Goal: Transaction & Acquisition: Obtain resource

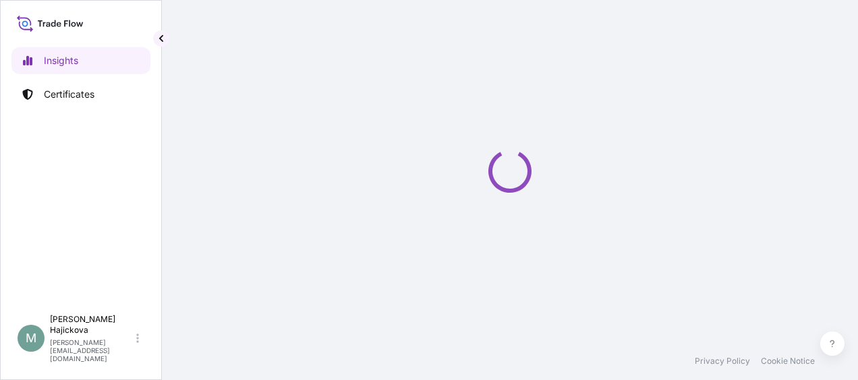
select select "2025"
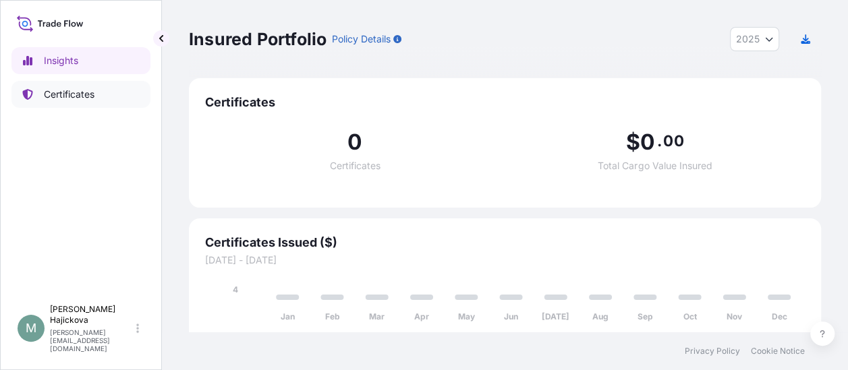
click at [65, 94] on p "Certificates" at bounding box center [69, 94] width 51 height 13
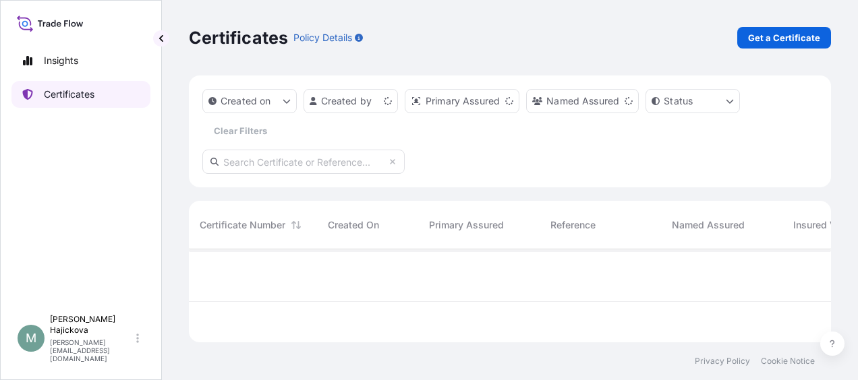
scroll to position [90, 631]
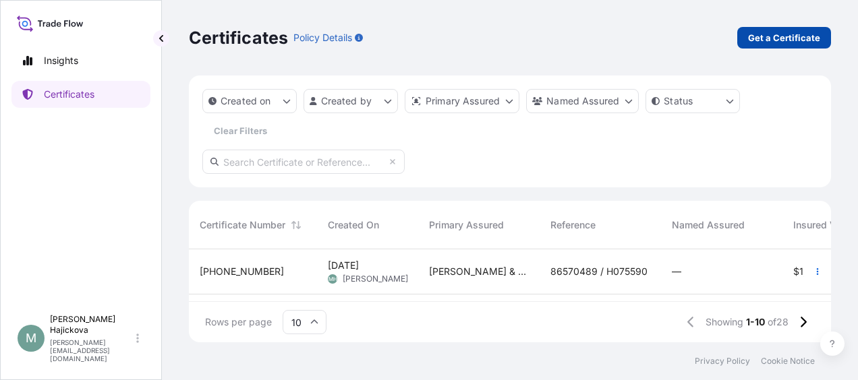
click at [761, 30] on link "Get a Certificate" at bounding box center [784, 38] width 94 height 22
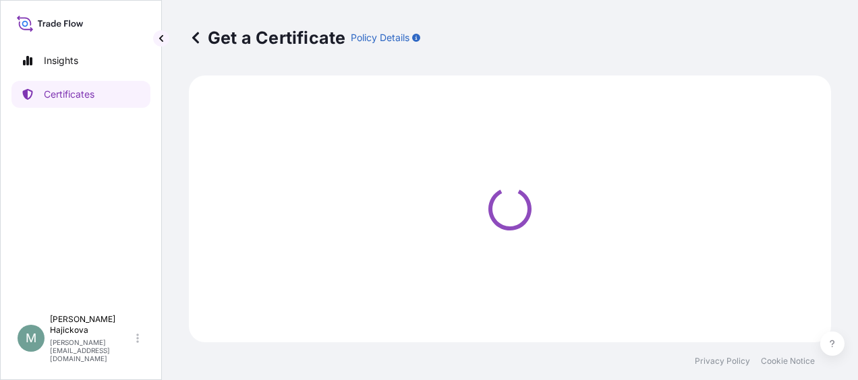
select select "Sea"
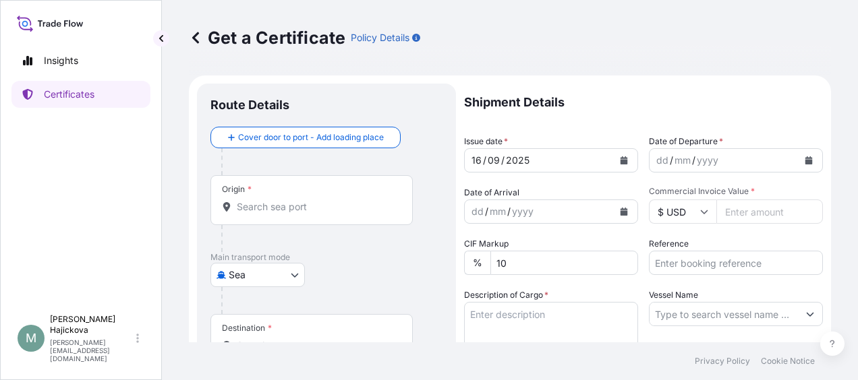
click at [365, 221] on div "Origin *" at bounding box center [311, 200] width 202 height 50
click at [365, 214] on input "Origin *" at bounding box center [316, 206] width 159 height 13
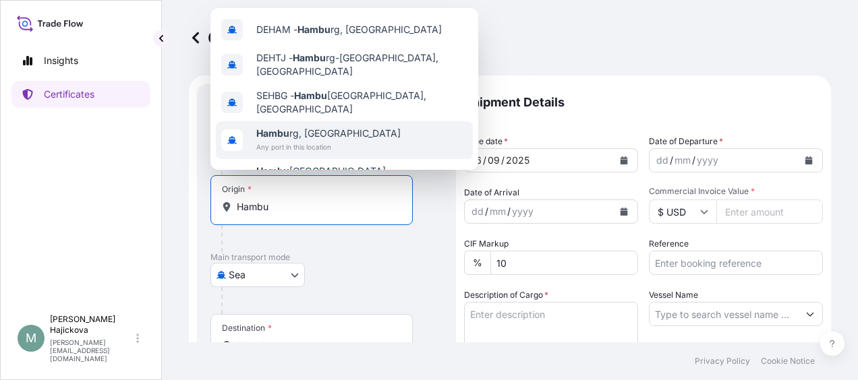
click at [305, 127] on span "Hambu rg, [GEOGRAPHIC_DATA]" at bounding box center [328, 133] width 144 height 13
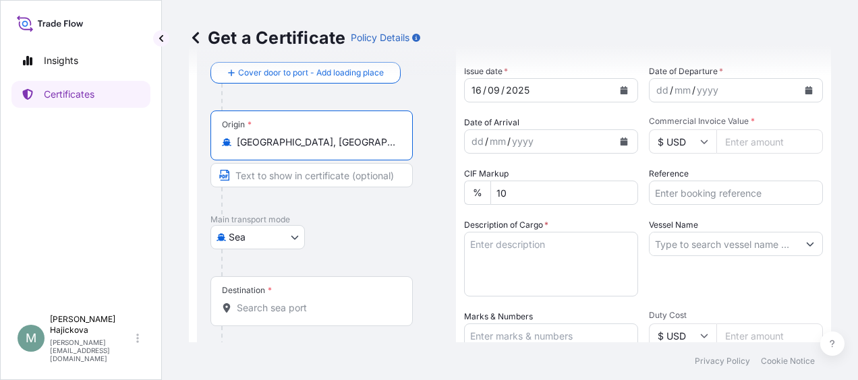
scroll to position [135, 0]
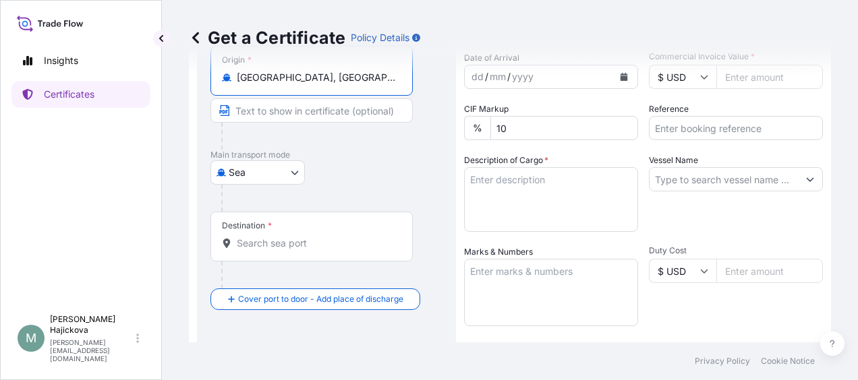
type input "[GEOGRAPHIC_DATA], [GEOGRAPHIC_DATA]"
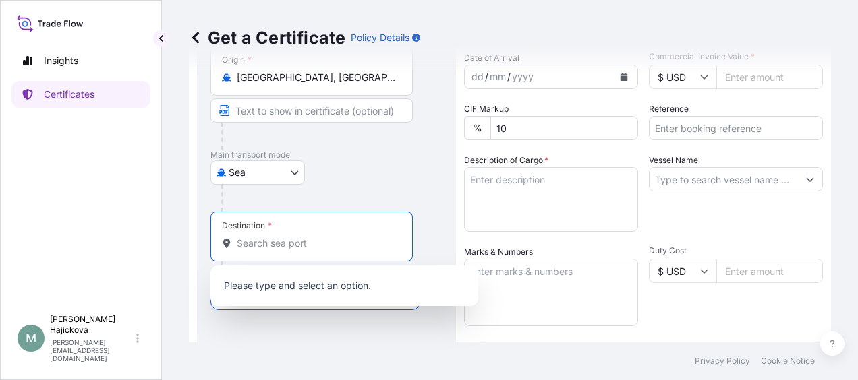
click at [320, 247] on input "Destination *" at bounding box center [316, 243] width 159 height 13
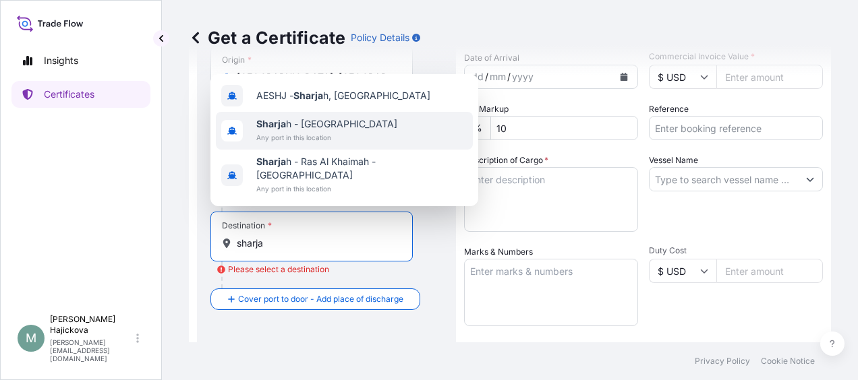
click at [317, 132] on span "Any port in this location" at bounding box center [326, 137] width 141 height 13
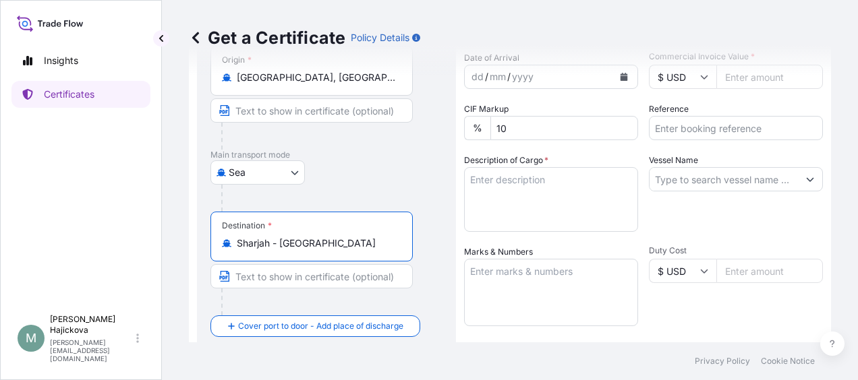
scroll to position [0, 0]
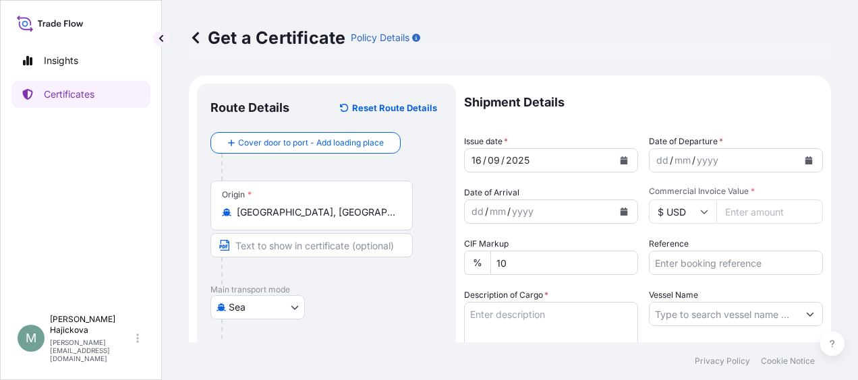
type input "Sharjah - [GEOGRAPHIC_DATA]"
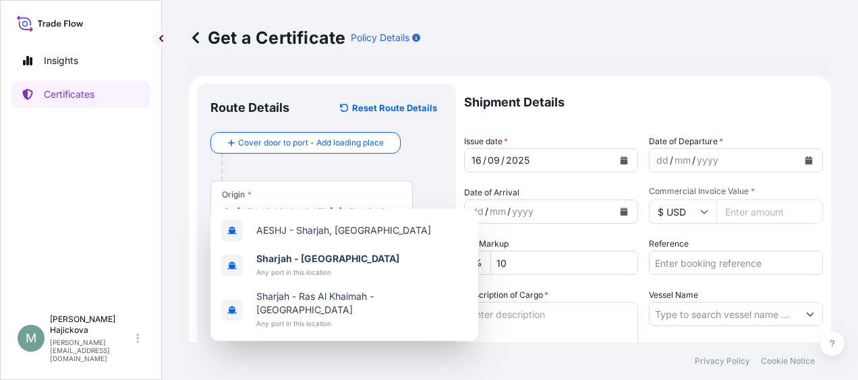
click at [620, 159] on icon "Calendar" at bounding box center [623, 160] width 7 height 8
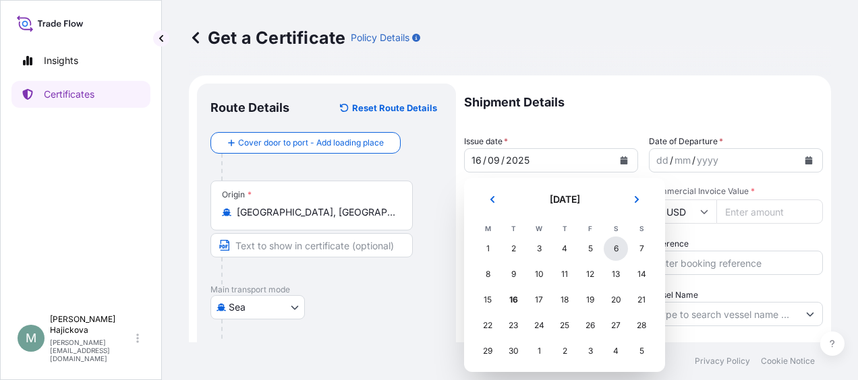
click at [616, 252] on div "6" at bounding box center [616, 249] width 24 height 24
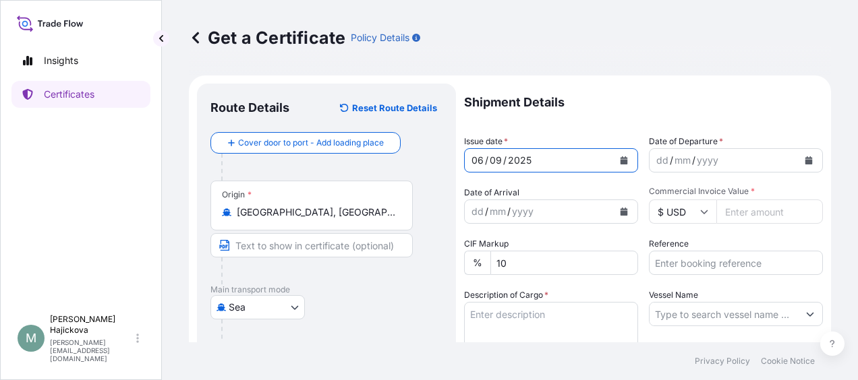
click at [710, 163] on div "yyyy" at bounding box center [707, 160] width 24 height 16
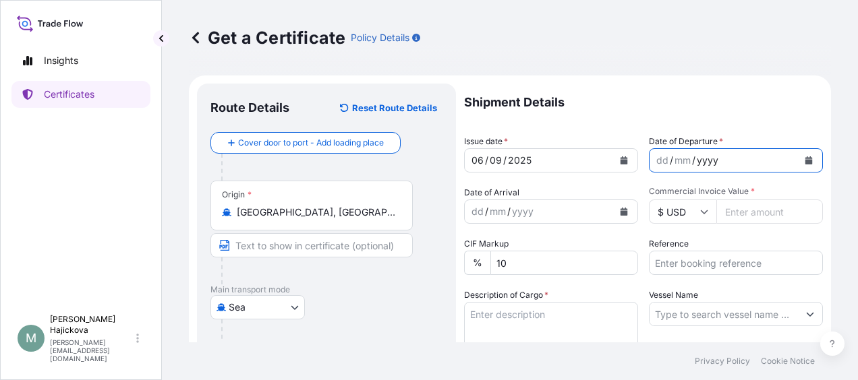
click at [762, 159] on div "dd / mm / yyyy" at bounding box center [723, 160] width 148 height 24
click at [802, 159] on button "Calendar" at bounding box center [809, 161] width 22 height 22
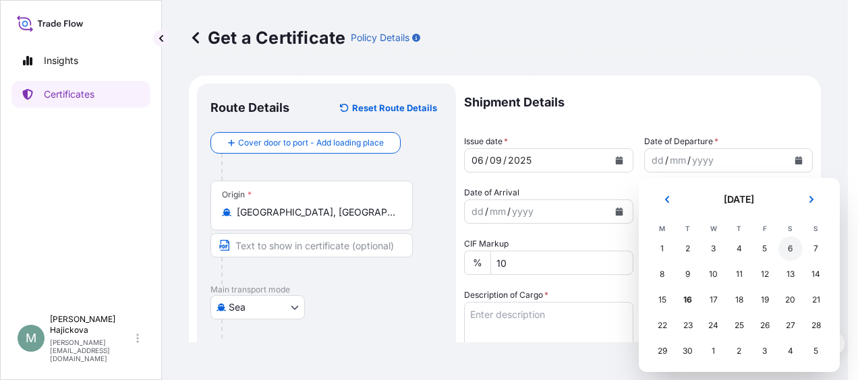
click at [793, 248] on div "6" at bounding box center [790, 249] width 24 height 24
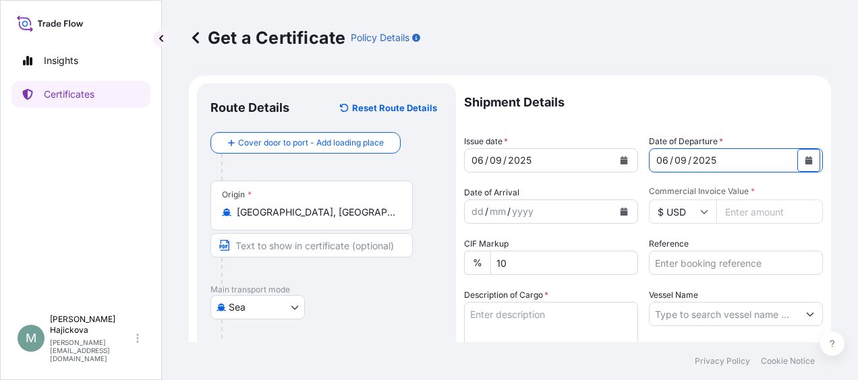
click at [735, 216] on input "Commercial Invoice Value *" at bounding box center [769, 212] width 107 height 24
paste input "2227.50"
type input "2227.50"
click at [703, 208] on input "$ USD" at bounding box center [682, 212] width 67 height 24
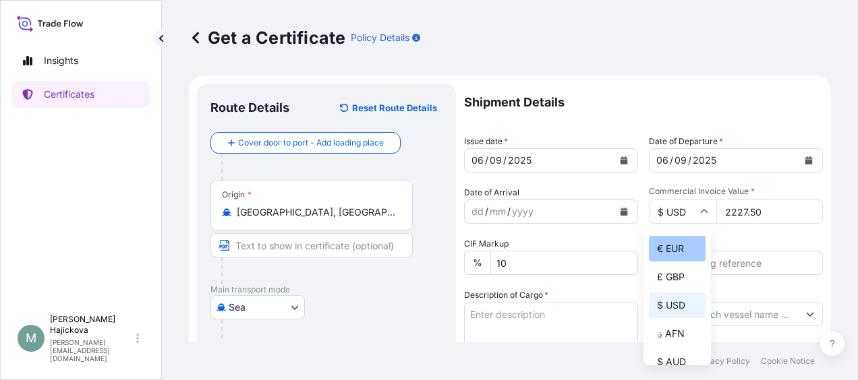
click at [680, 255] on div "€ EUR" at bounding box center [677, 249] width 57 height 26
type input "€ EUR"
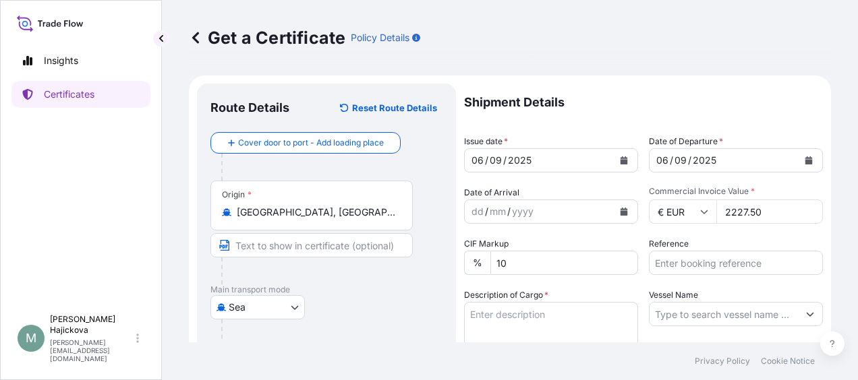
click at [677, 264] on input "Reference" at bounding box center [736, 263] width 174 height 24
paste input "86566844"
click at [727, 265] on input "86566844 / A20" at bounding box center [736, 263] width 174 height 24
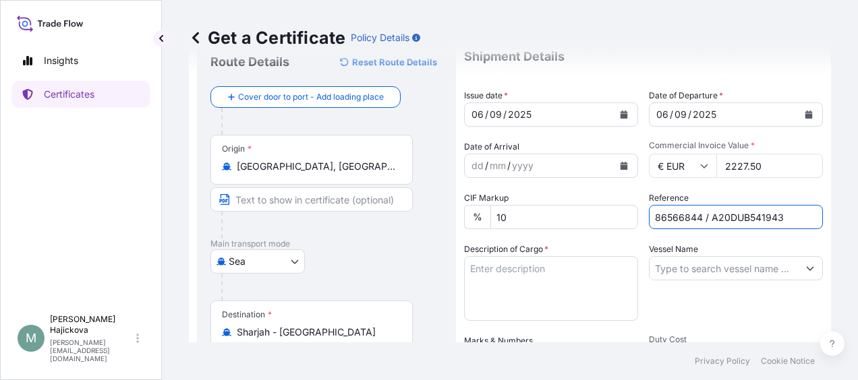
scroll to position [67, 0]
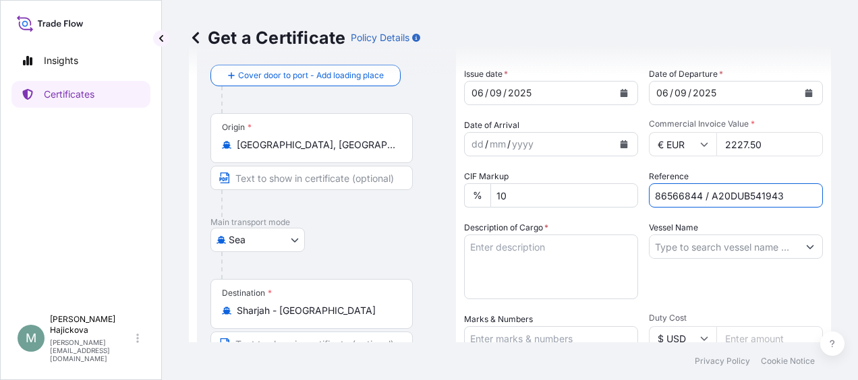
type input "86566844 / A20DUB541943"
click at [699, 248] on input "Vessel Name" at bounding box center [723, 247] width 148 height 24
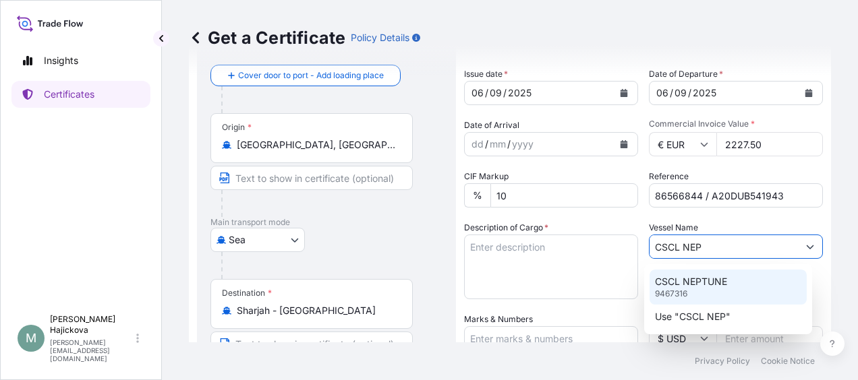
click at [697, 282] on p "CSCL NEPTUNE" at bounding box center [691, 281] width 72 height 13
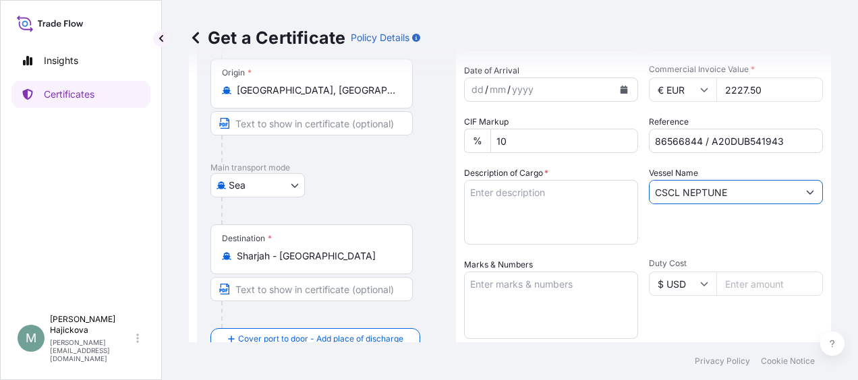
scroll to position [202, 0]
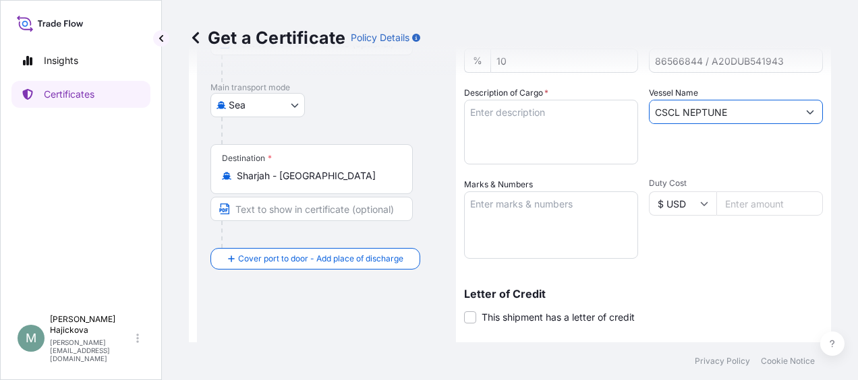
type input "CSCL NEPTUNE"
click at [537, 122] on textarea "Description of Cargo *" at bounding box center [551, 132] width 174 height 65
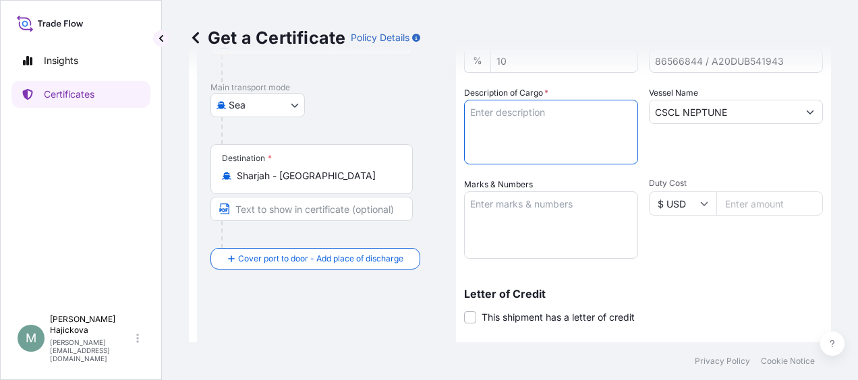
click at [578, 213] on textarea "Marks & Numbers" at bounding box center [551, 225] width 174 height 67
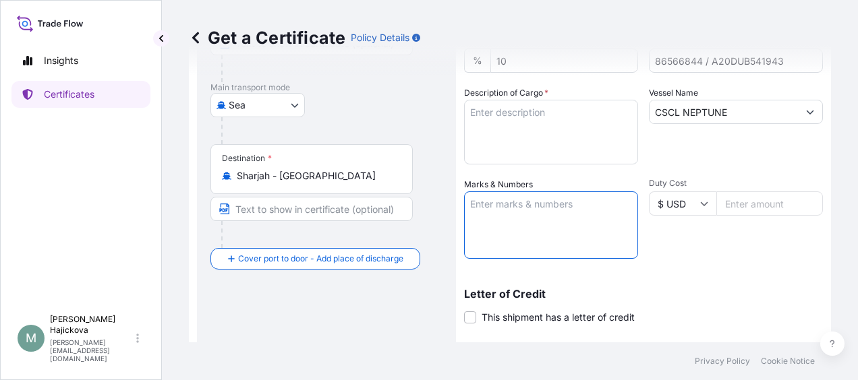
click at [519, 115] on textarea "Description of Cargo *" at bounding box center [551, 132] width 174 height 65
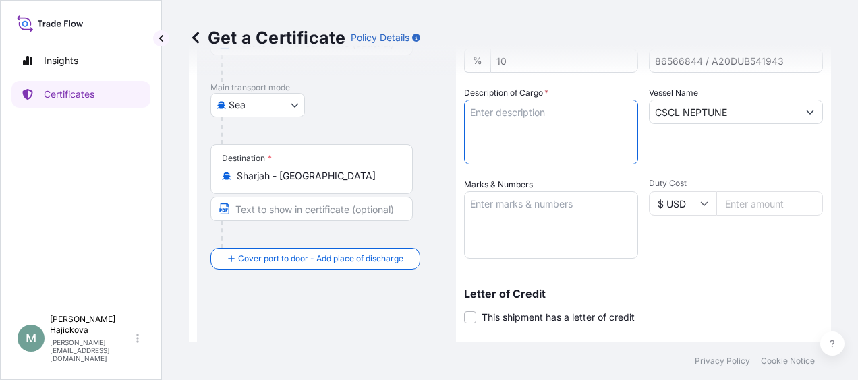
paste textarea "MALTOSWEET 210"
type textarea "MALTOSWEET 210 2PX"
click at [534, 210] on textarea "Marks & Numbers" at bounding box center [551, 225] width 174 height 67
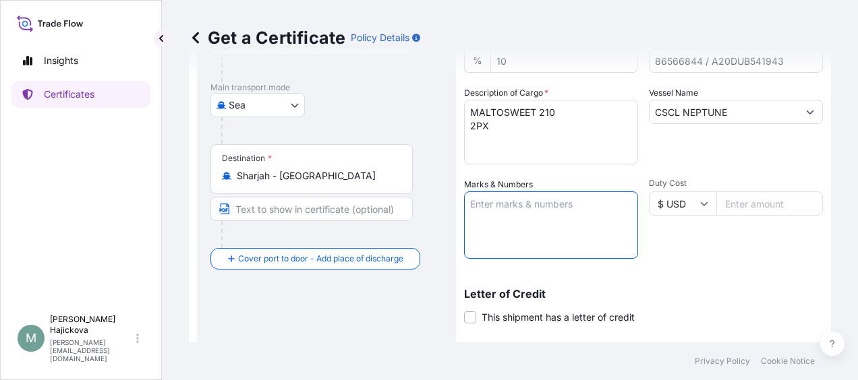
paste textarea "86566844"
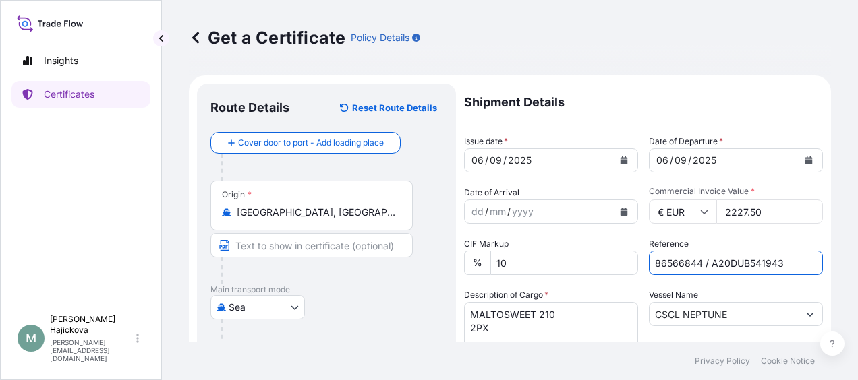
drag, startPoint x: 782, startPoint y: 262, endPoint x: 707, endPoint y: 263, distance: 74.9
click at [707, 263] on input "86566844 / A20DUB541943" at bounding box center [736, 263] width 174 height 24
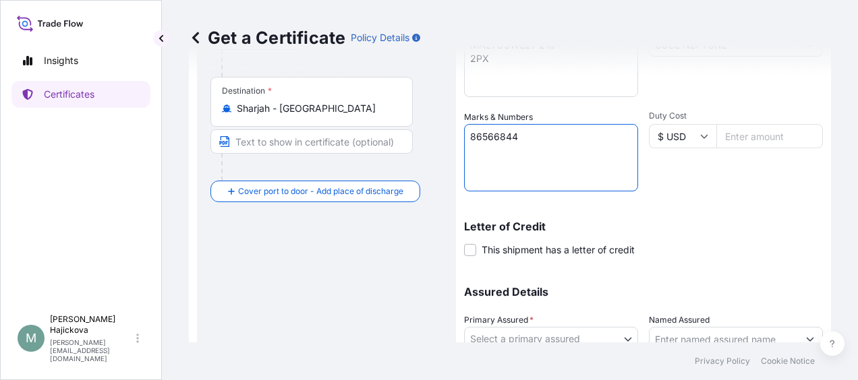
click at [503, 151] on textarea "86566844" at bounding box center [551, 157] width 174 height 67
paste textarea "A20DUB541943"
type textarea "86566844 A20DUB541943"
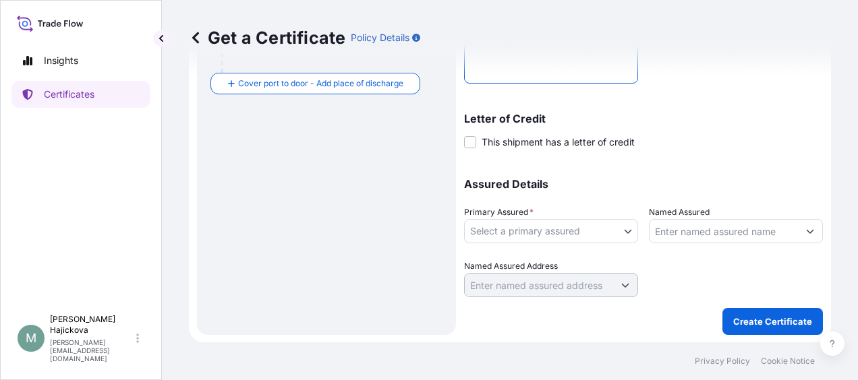
click at [614, 231] on body "Insights Certificates M [PERSON_NAME] [PERSON_NAME][EMAIL_ADDRESS][DOMAIN_NAME]…" at bounding box center [429, 190] width 858 height 380
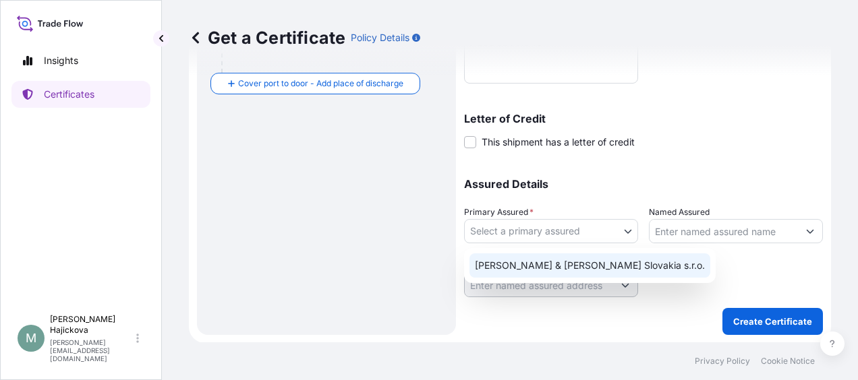
click at [525, 266] on div "[PERSON_NAME] & [PERSON_NAME] Slovakia s.r.o." at bounding box center [589, 266] width 241 height 24
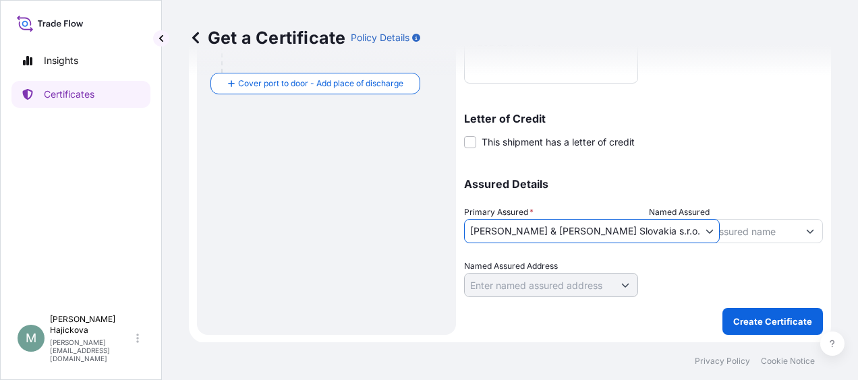
click at [744, 306] on div "Shipment Details Issue date * [DATE] Date of Departure * [DATE] Date of Arrival…" at bounding box center [643, 20] width 359 height 629
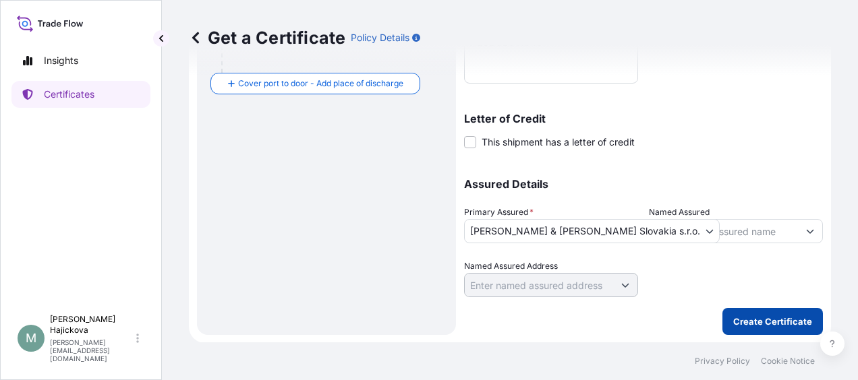
click at [746, 316] on p "Create Certificate" at bounding box center [772, 321] width 79 height 13
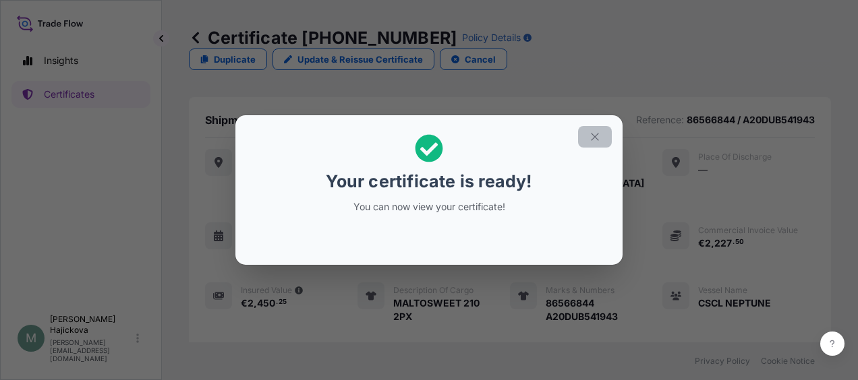
click at [593, 134] on icon "button" at bounding box center [595, 137] width 12 height 12
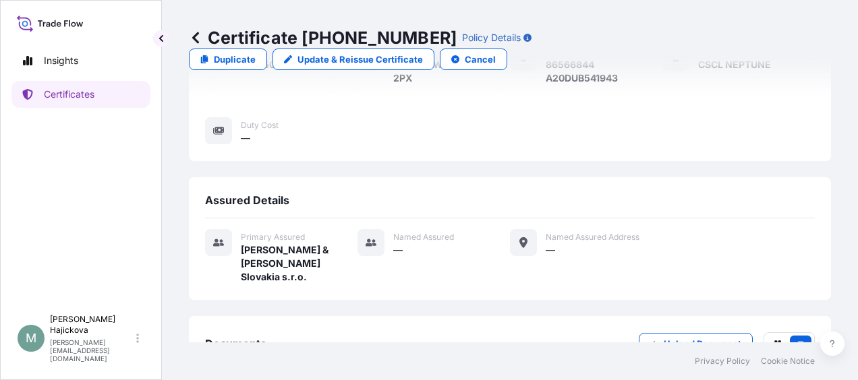
scroll to position [301, 0]
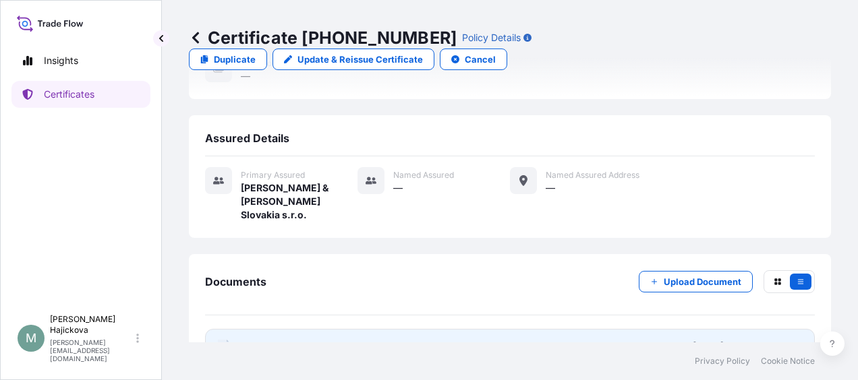
click at [282, 340] on span "Certificate" at bounding box center [265, 346] width 49 height 13
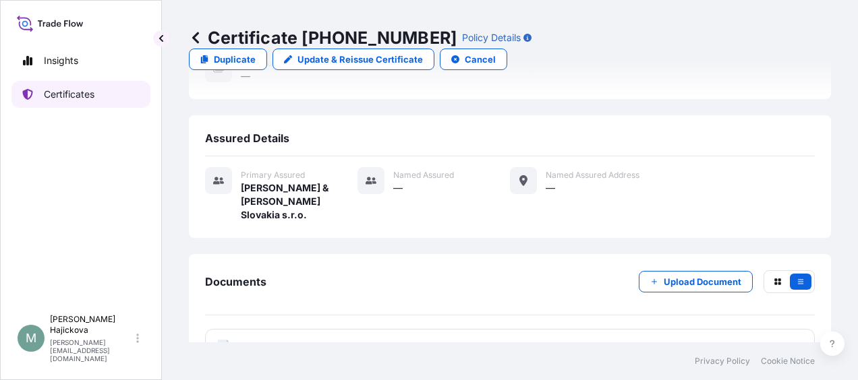
click at [82, 91] on p "Certificates" at bounding box center [69, 94] width 51 height 13
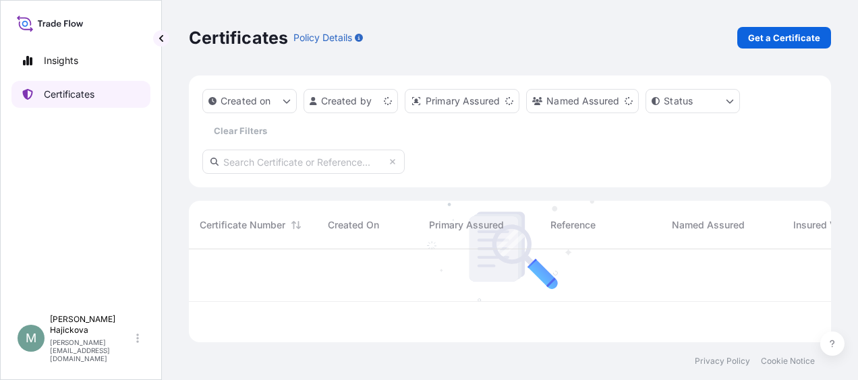
scroll to position [90, 631]
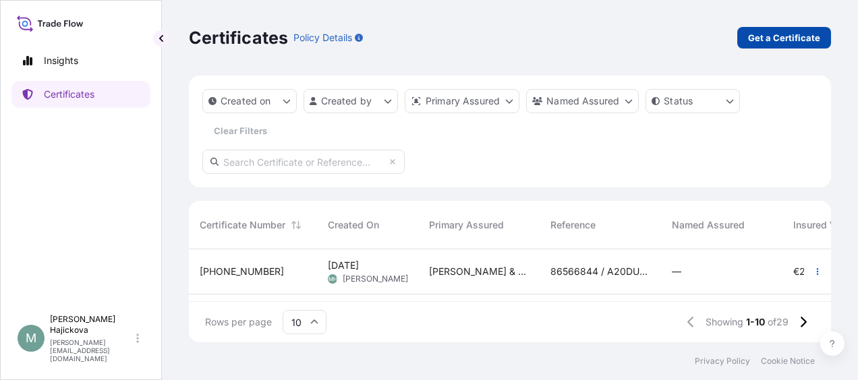
click at [773, 31] on p "Get a Certificate" at bounding box center [784, 37] width 72 height 13
select select "Sea"
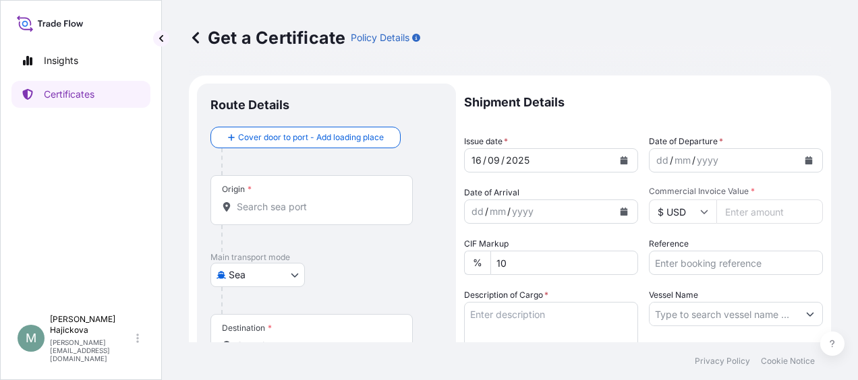
click at [281, 208] on input "Origin *" at bounding box center [316, 206] width 159 height 13
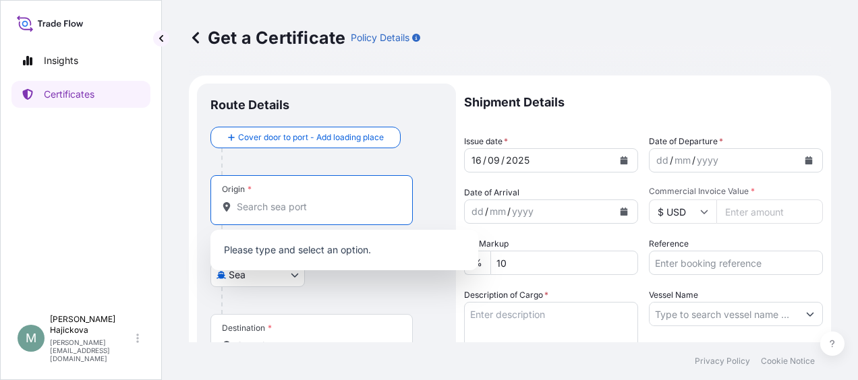
paste input "[GEOGRAPHIC_DATA]"
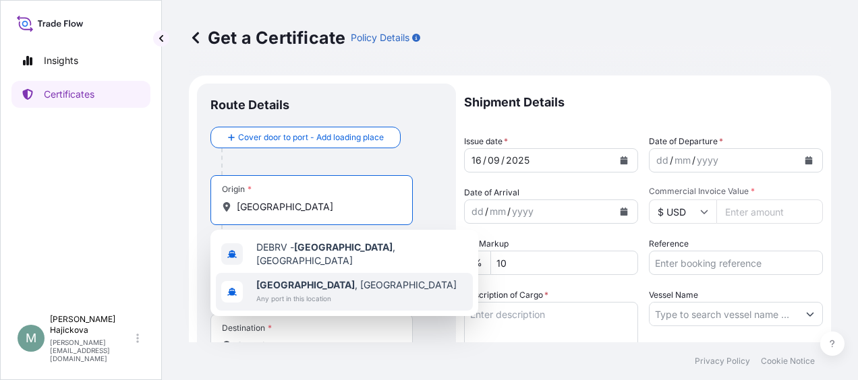
click at [339, 281] on span "[GEOGRAPHIC_DATA] , [GEOGRAPHIC_DATA]" at bounding box center [356, 284] width 200 height 13
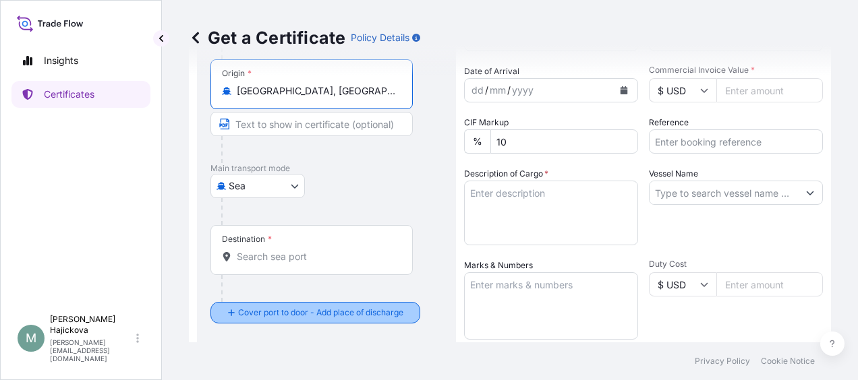
scroll to position [135, 0]
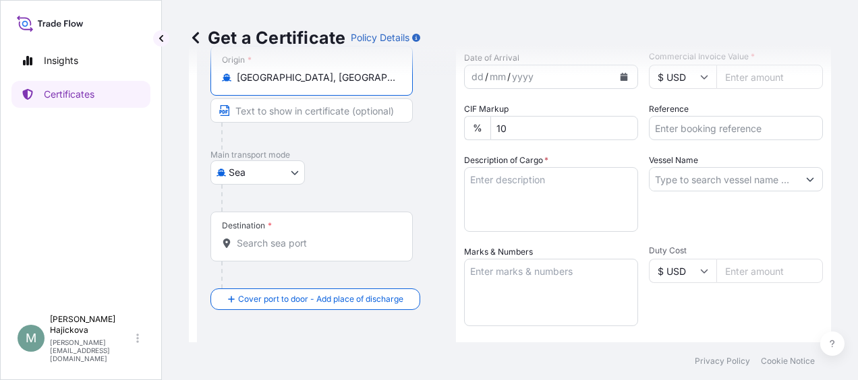
type input "[GEOGRAPHIC_DATA], [GEOGRAPHIC_DATA]"
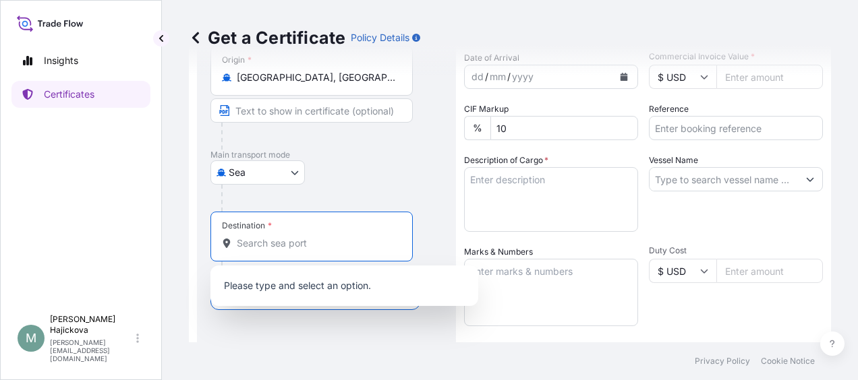
click at [292, 247] on input "Destination *" at bounding box center [316, 243] width 159 height 13
paste input "JEBEL ALI"
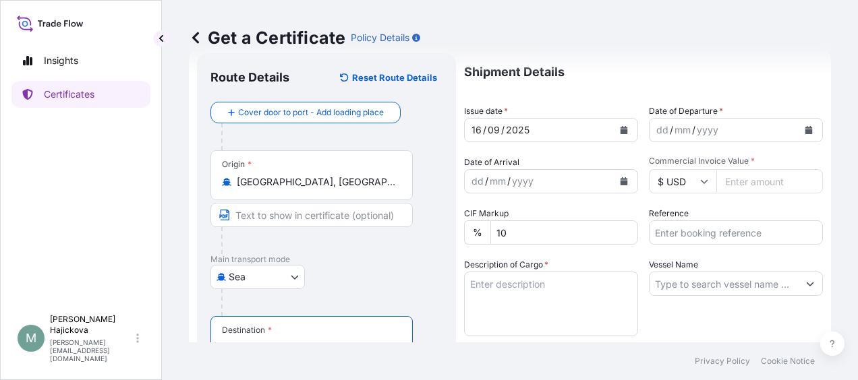
scroll to position [0, 0]
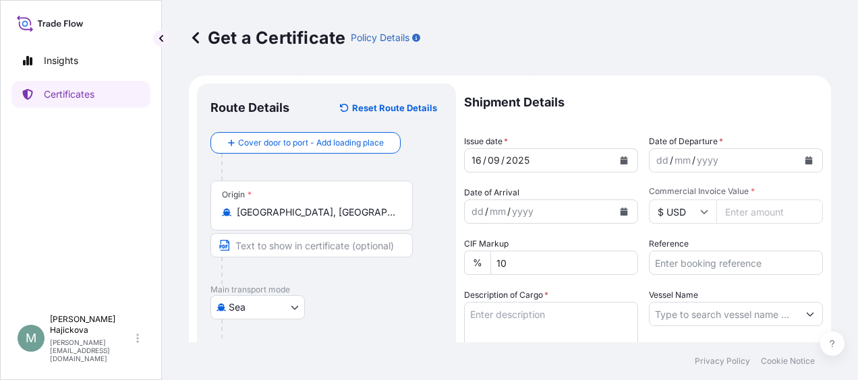
type input "AEJEA - [GEOGRAPHIC_DATA], [GEOGRAPHIC_DATA]"
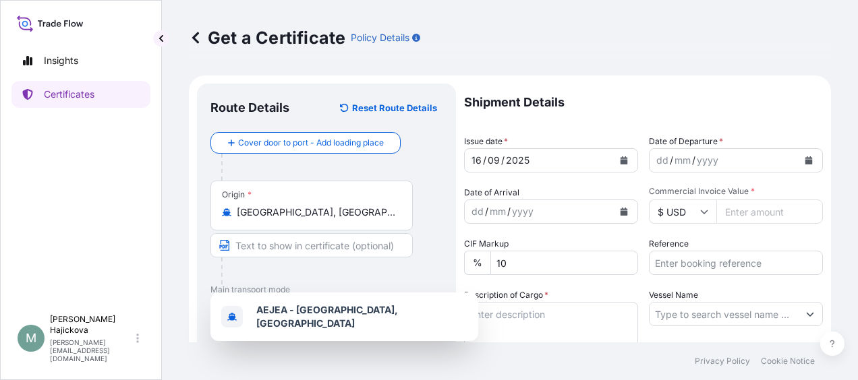
click at [620, 160] on icon "Calendar" at bounding box center [623, 160] width 7 height 8
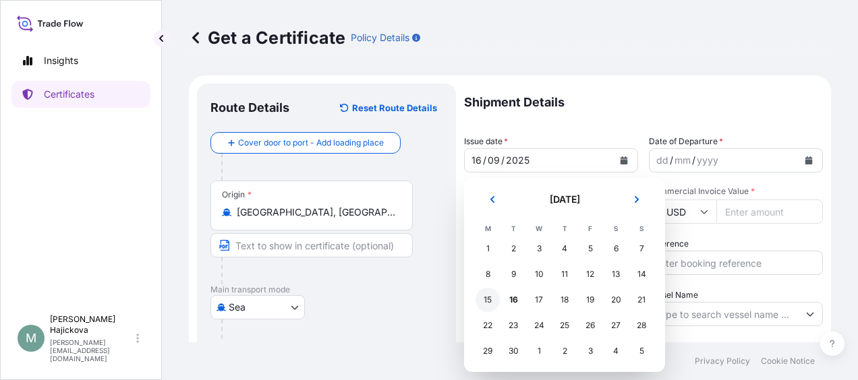
click at [492, 299] on div "15" at bounding box center [487, 300] width 24 height 24
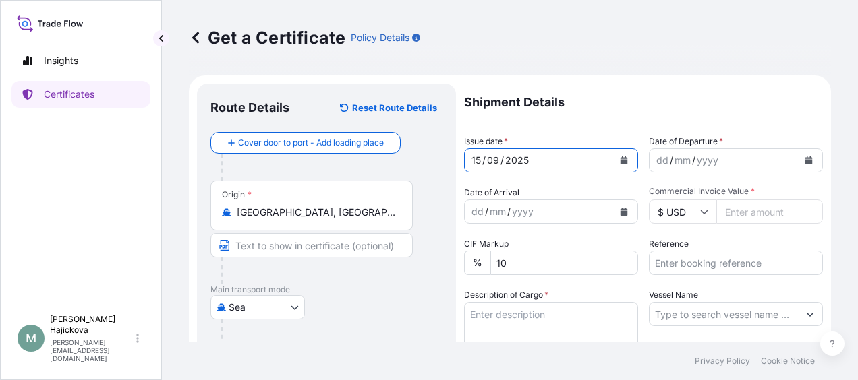
click at [804, 157] on icon "Calendar" at bounding box center [808, 160] width 8 height 8
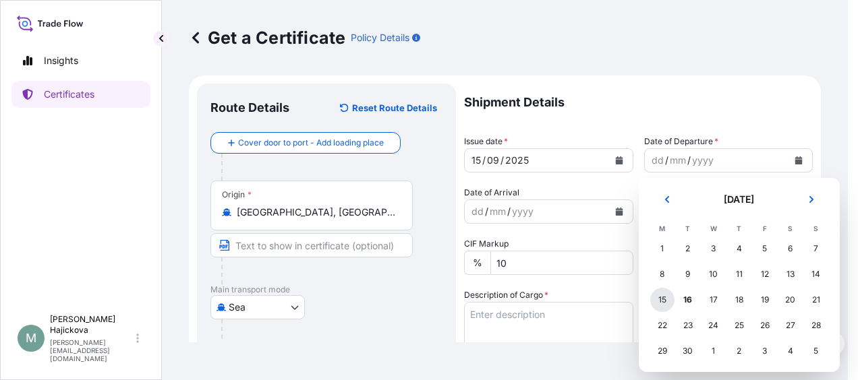
click at [664, 299] on div "15" at bounding box center [662, 300] width 24 height 24
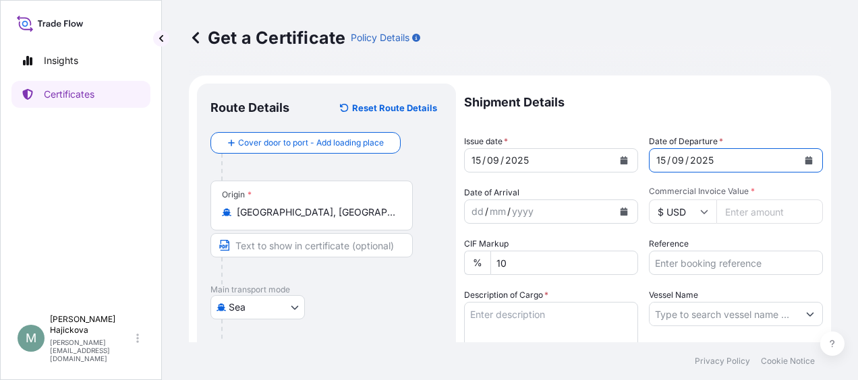
click at [734, 209] on input "Commercial Invoice Value *" at bounding box center [769, 212] width 107 height 24
paste input "17990.79"
type input "17990.79"
click at [700, 212] on icon at bounding box center [704, 212] width 8 height 8
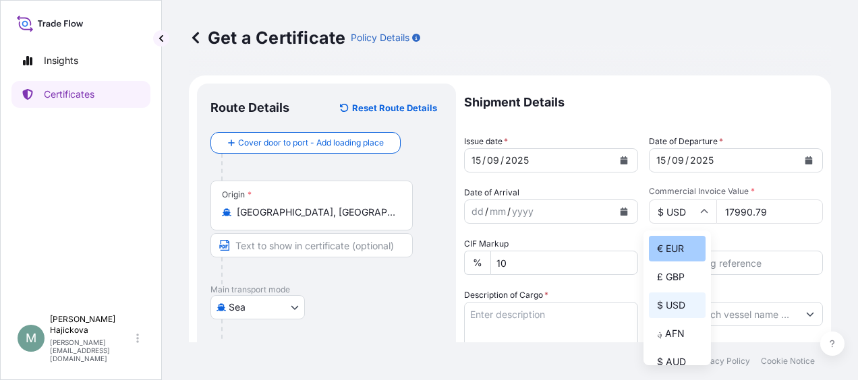
click at [674, 245] on div "€ EUR" at bounding box center [677, 249] width 57 height 26
type input "€ EUR"
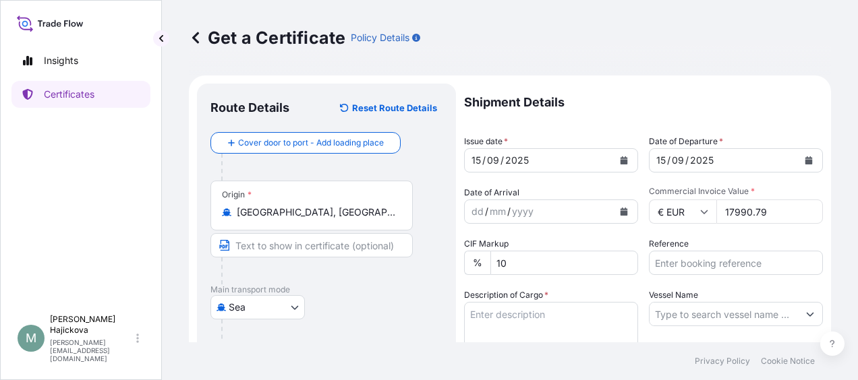
scroll to position [135, 0]
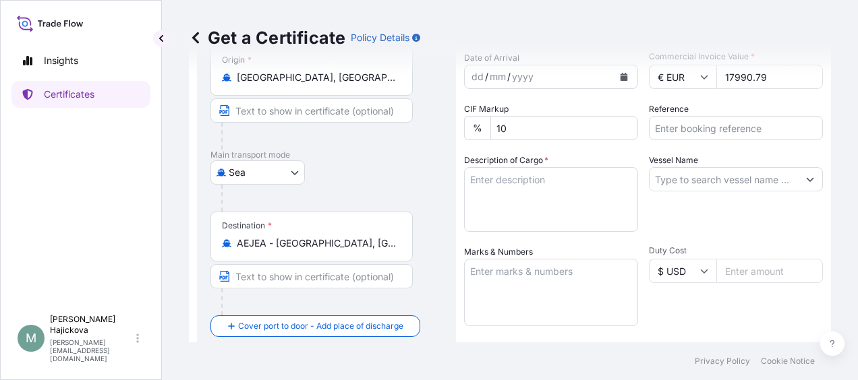
click at [689, 181] on input "Vessel Name" at bounding box center [723, 179] width 148 height 24
paste input "86566871"
paste input "1068930872"
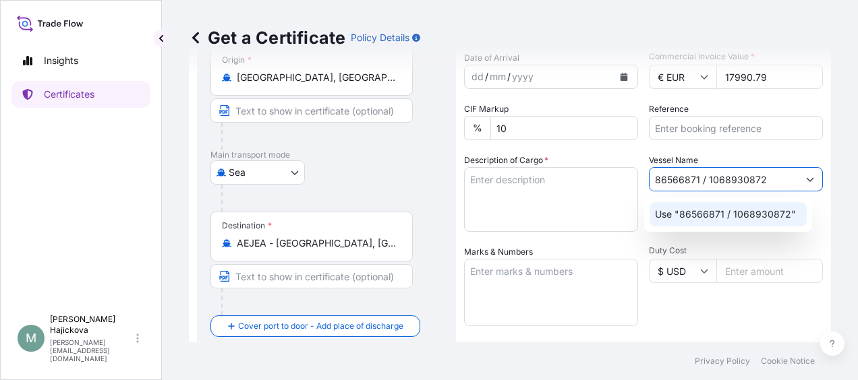
type input "86566871 / 1068930872"
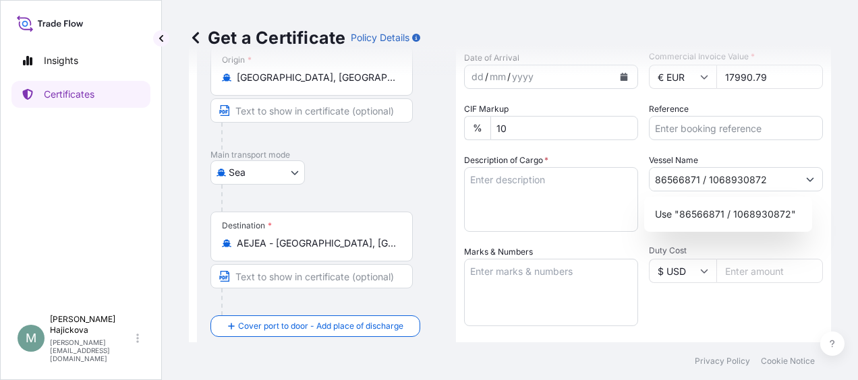
click at [628, 243] on div "Shipment Details Issue date * [DATE] Date of Departure * [DATE] Date of Arrival…" at bounding box center [643, 244] width 359 height 591
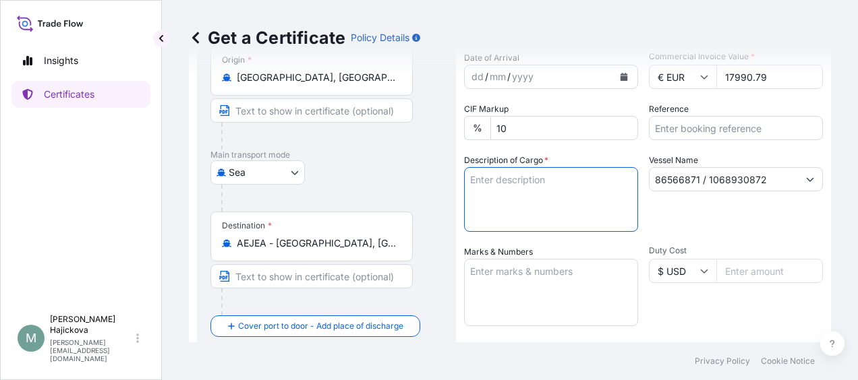
click at [570, 201] on textarea "Description of Cargo *" at bounding box center [551, 199] width 174 height 65
paste textarea "MALTOSWEET 210"
paste textarea "21 PX"
type textarea "MALTOSWEET 210 21 PX"
click at [518, 266] on textarea "Marks & Numbers" at bounding box center [551, 292] width 174 height 67
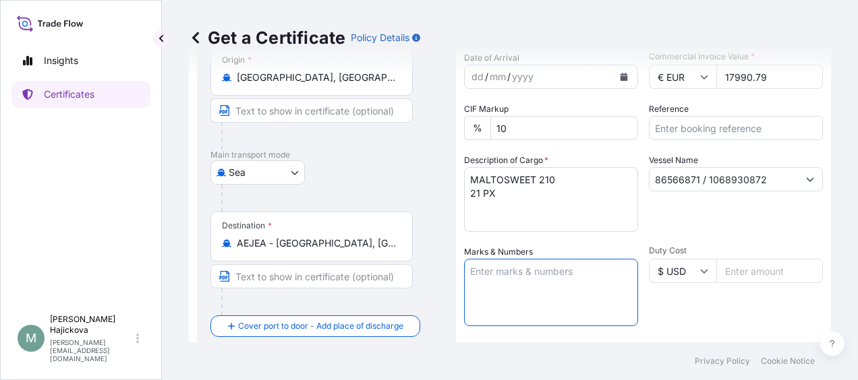
paste textarea "86566871"
paste textarea "MSBU6619398"
paste textarea "1068930872"
type textarea "86566871 MSBU6619398 1068930872"
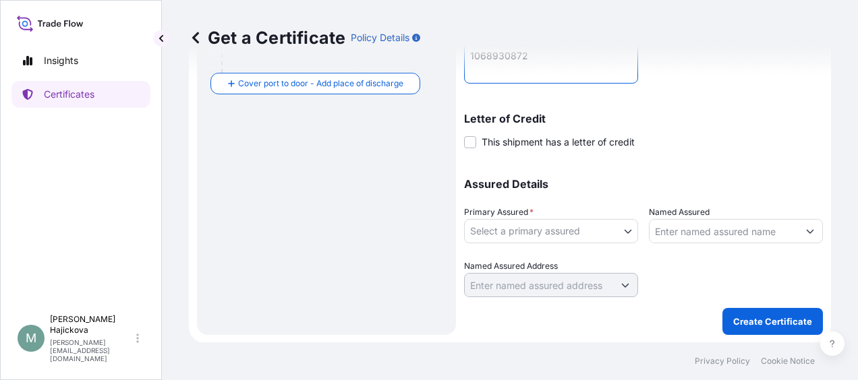
scroll to position [378, 0]
click at [607, 227] on body "Insights Certificates M [PERSON_NAME] [PERSON_NAME][EMAIL_ADDRESS][DOMAIN_NAME]…" at bounding box center [429, 190] width 858 height 380
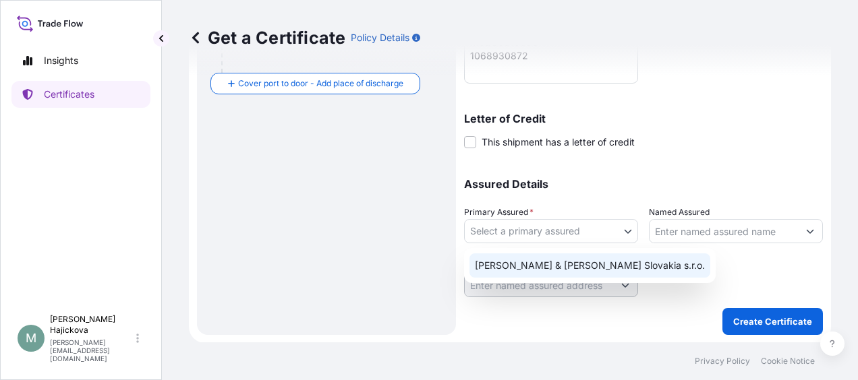
click at [564, 267] on div "[PERSON_NAME] & [PERSON_NAME] Slovakia s.r.o." at bounding box center [589, 266] width 241 height 24
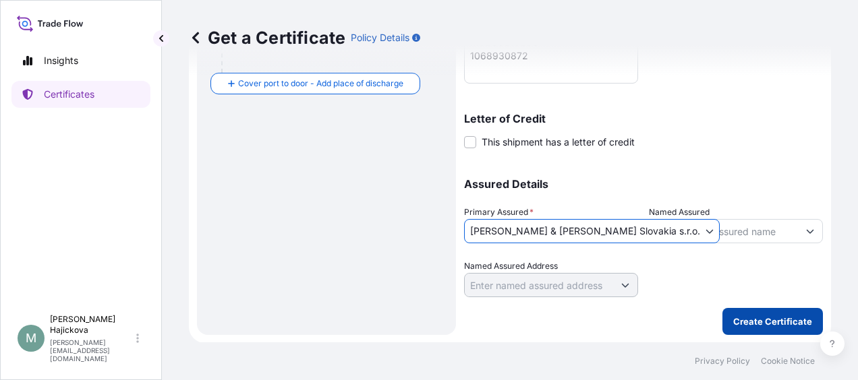
click at [759, 318] on p "Create Certificate" at bounding box center [772, 321] width 79 height 13
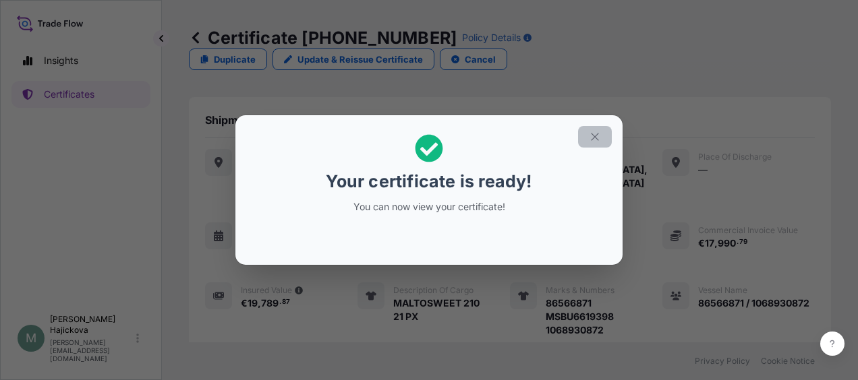
click at [601, 132] on button "button" at bounding box center [595, 137] width 34 height 22
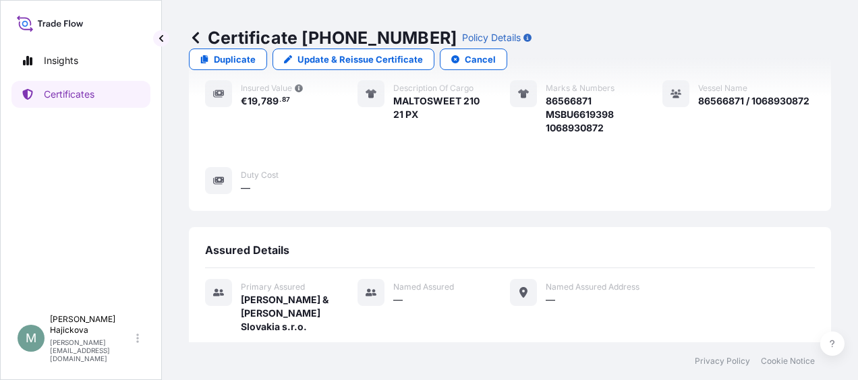
scroll to position [314, 0]
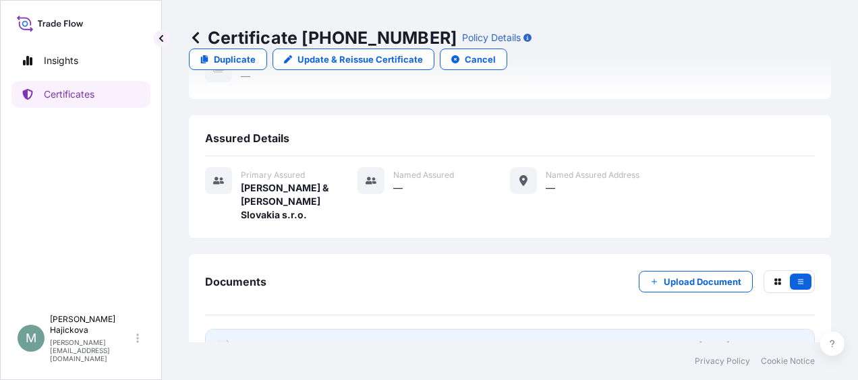
click at [533, 329] on link "PDF Certificate [DATE]T15:11:07.125743" at bounding box center [510, 346] width 610 height 35
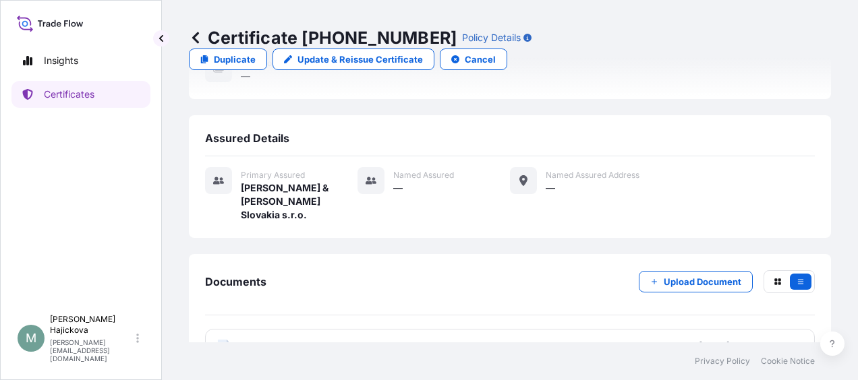
click at [101, 203] on div "Insights Certificates" at bounding box center [80, 171] width 139 height 273
click at [65, 94] on p "Certificates" at bounding box center [69, 94] width 51 height 13
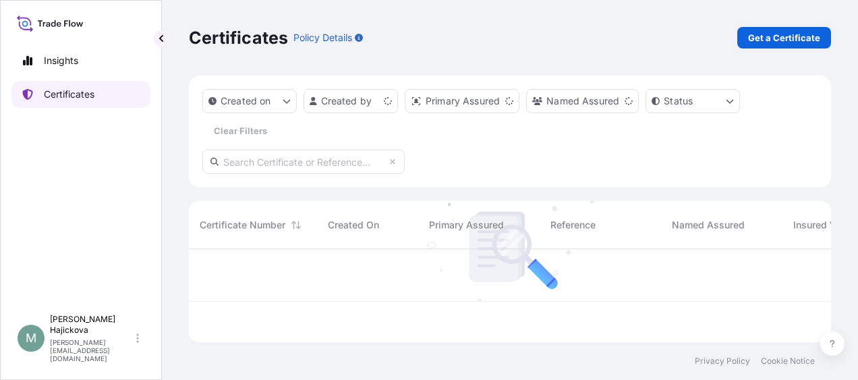
scroll to position [90, 631]
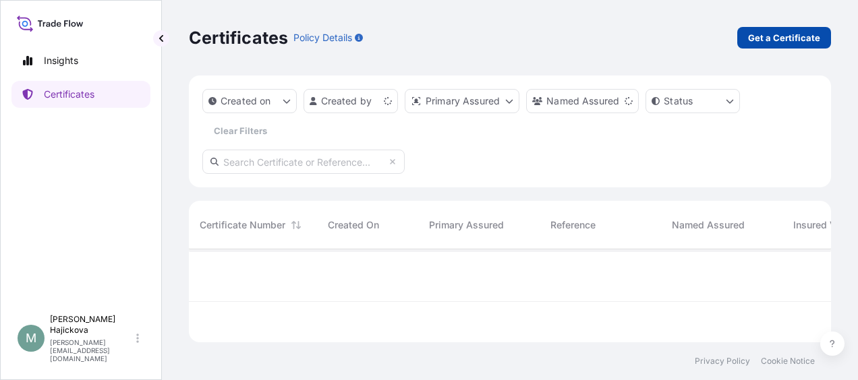
click at [774, 39] on p "Get a Certificate" at bounding box center [784, 37] width 72 height 13
select select "Sea"
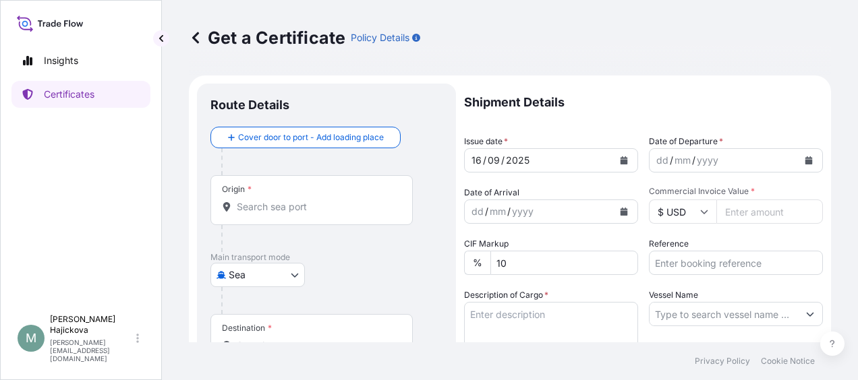
click at [341, 208] on input "Origin *" at bounding box center [316, 206] width 159 height 13
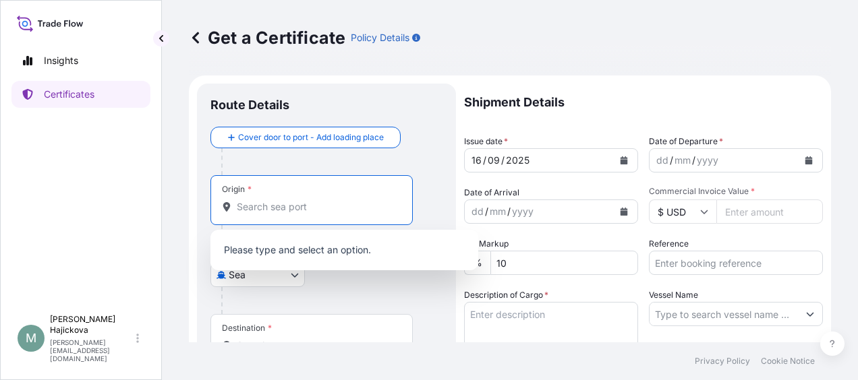
paste input "[GEOGRAPHIC_DATA]"
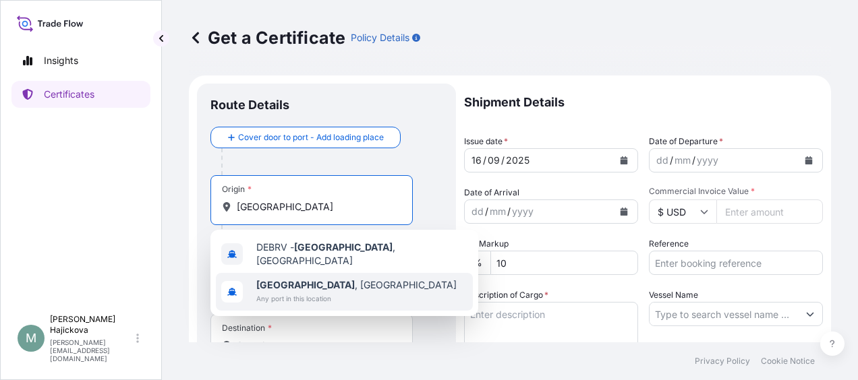
click at [301, 292] on span "Any port in this location" at bounding box center [356, 298] width 200 height 13
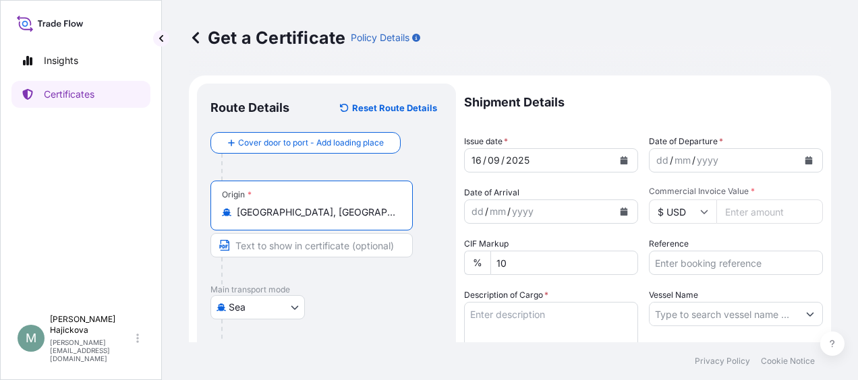
type input "[GEOGRAPHIC_DATA], [GEOGRAPHIC_DATA]"
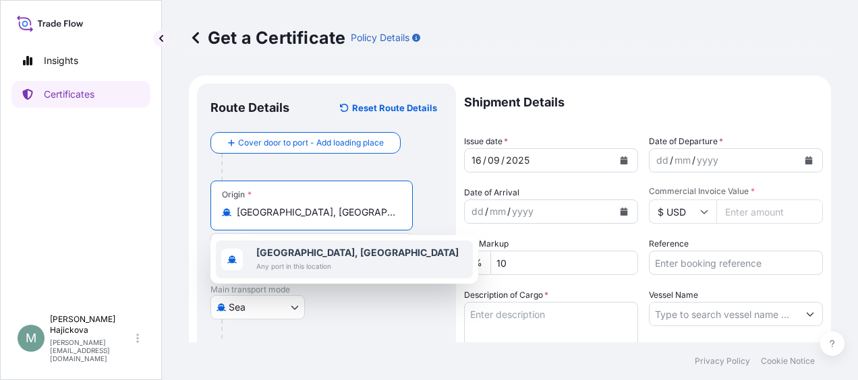
click at [369, 316] on div "[GEOGRAPHIC_DATA]" at bounding box center [326, 307] width 232 height 24
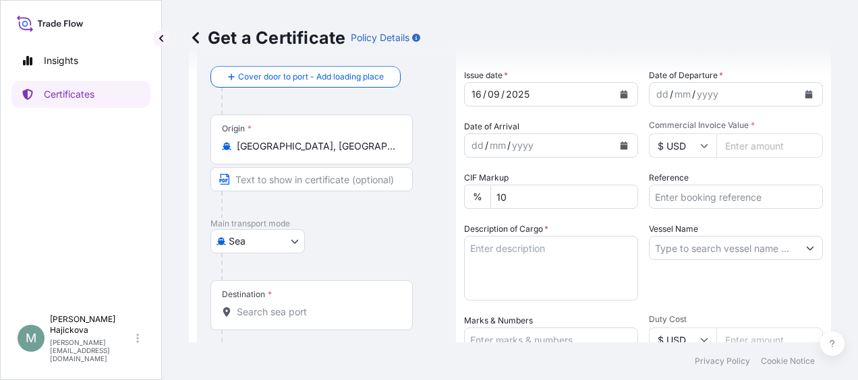
scroll to position [202, 0]
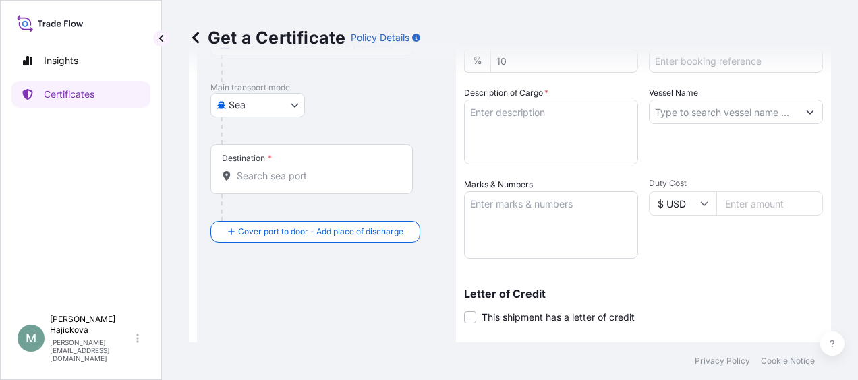
click at [287, 184] on div "Destination *" at bounding box center [311, 169] width 202 height 50
click at [287, 183] on input "Destination *" at bounding box center [316, 175] width 159 height 13
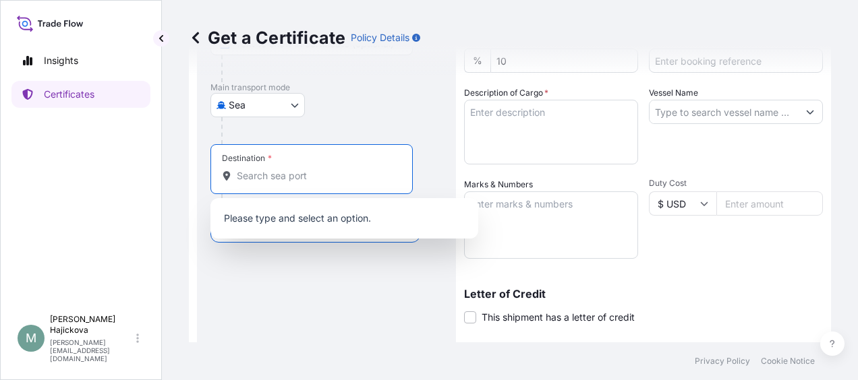
paste input "HUANGPU"
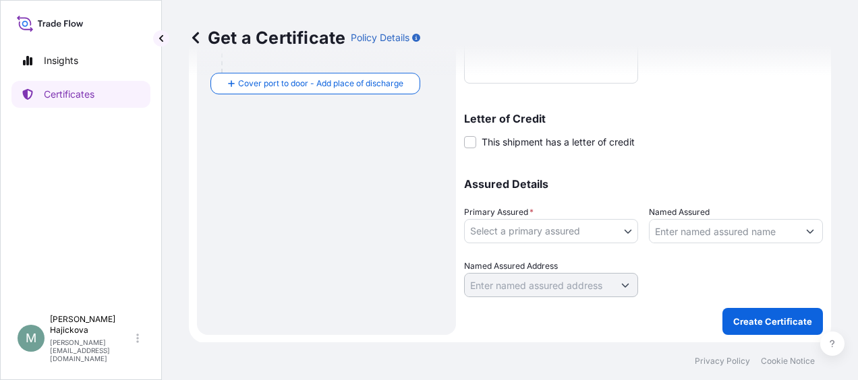
scroll to position [108, 0]
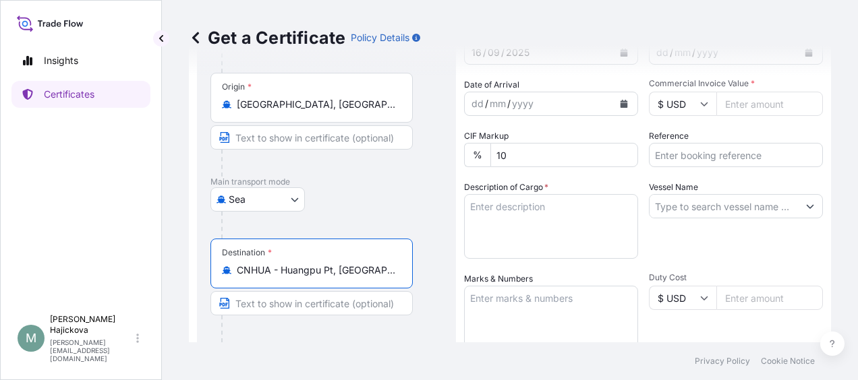
type input "CNHUA - Huangpu Pt, [GEOGRAPHIC_DATA]"
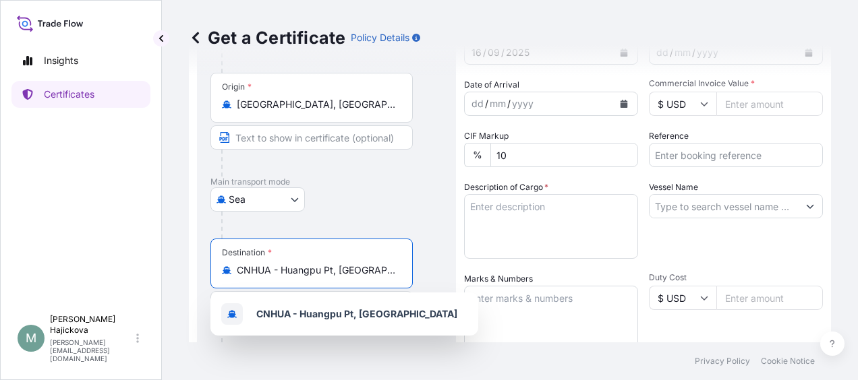
click at [620, 104] on icon "Calendar" at bounding box center [623, 104] width 7 height 8
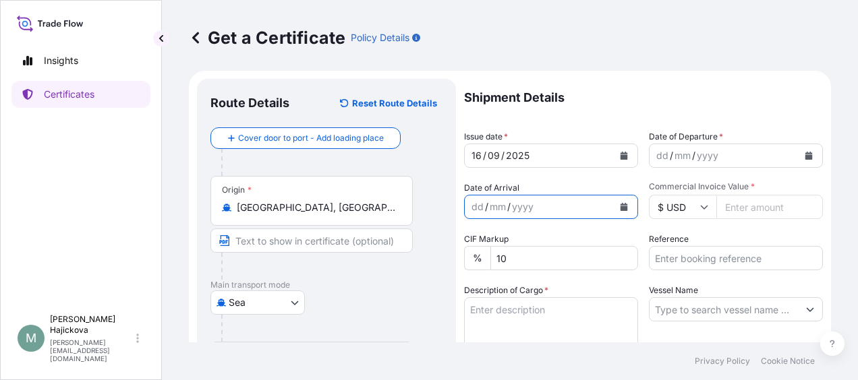
scroll to position [0, 0]
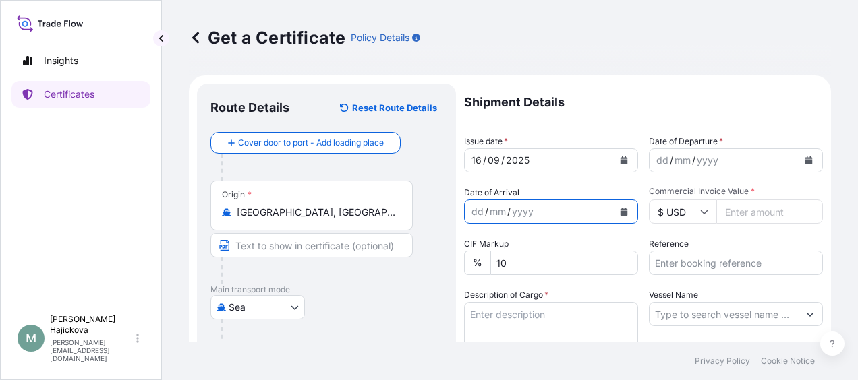
click at [620, 158] on icon "Calendar" at bounding box center [623, 160] width 7 height 8
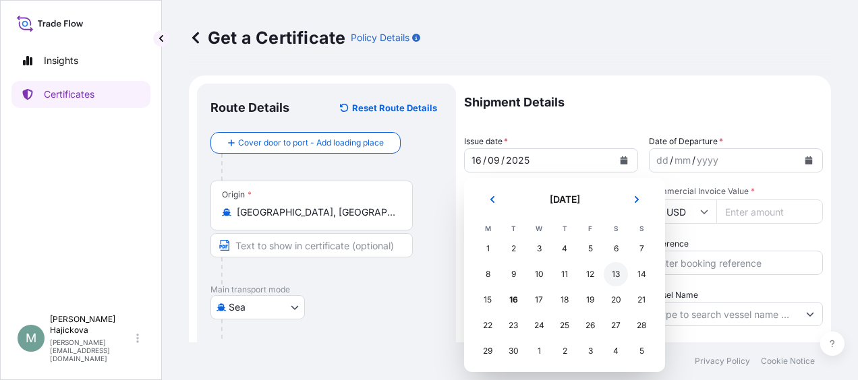
click at [607, 272] on div "13" at bounding box center [616, 274] width 24 height 24
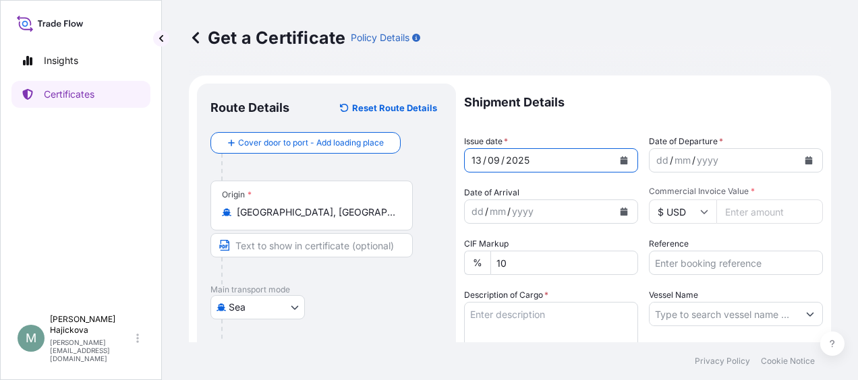
click at [798, 160] on button "Calendar" at bounding box center [809, 161] width 22 height 22
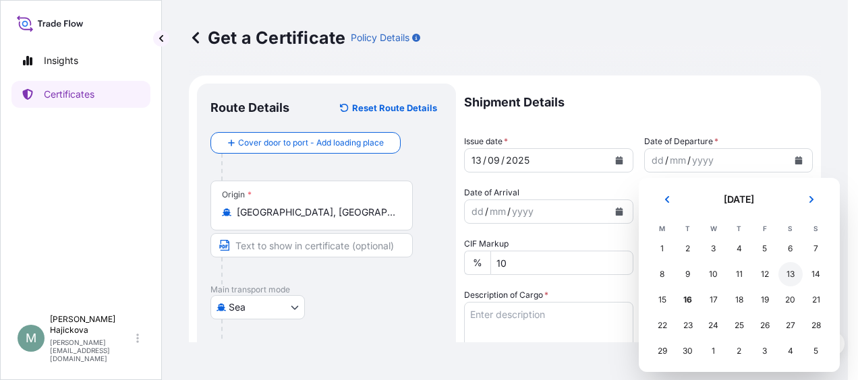
click at [793, 271] on div "13" at bounding box center [790, 274] width 24 height 24
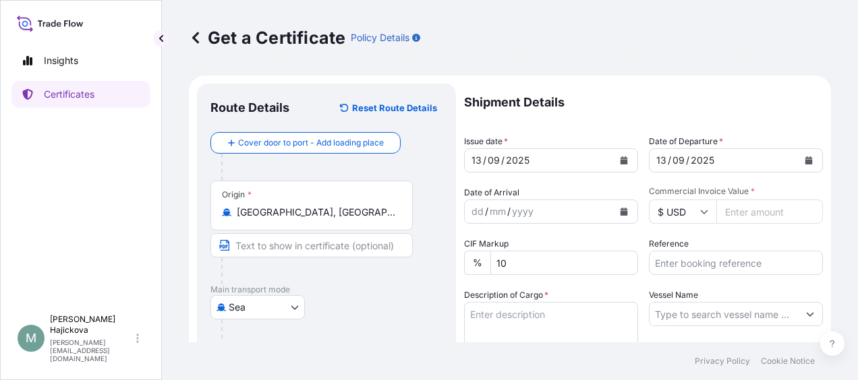
click at [770, 217] on input "Commercial Invoice Value *" at bounding box center [769, 212] width 107 height 24
paste input "20700.00"
type input "20700.00"
click at [700, 215] on icon at bounding box center [704, 212] width 8 height 8
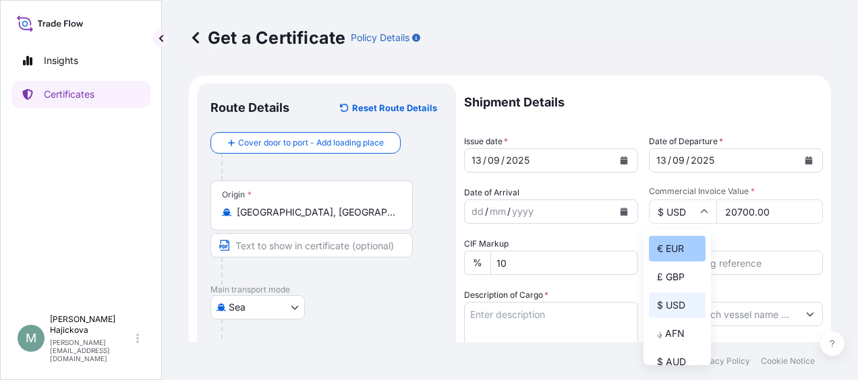
click at [673, 252] on div "€ EUR" at bounding box center [677, 249] width 57 height 26
type input "€ EUR"
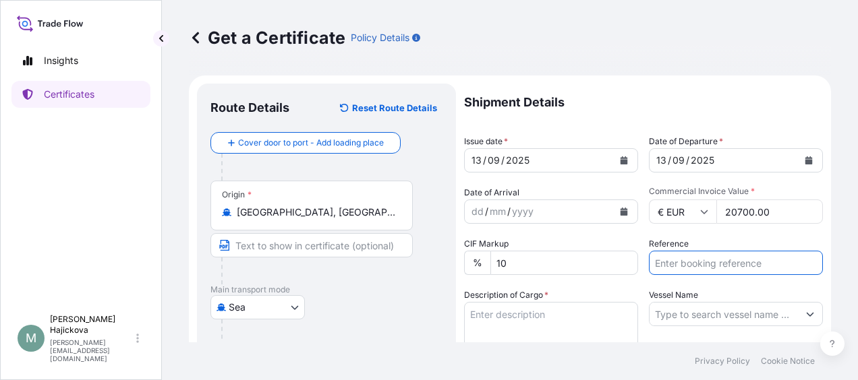
click at [690, 263] on input "Reference" at bounding box center [736, 263] width 174 height 24
paste input "86557388"
paste input "1068588936"
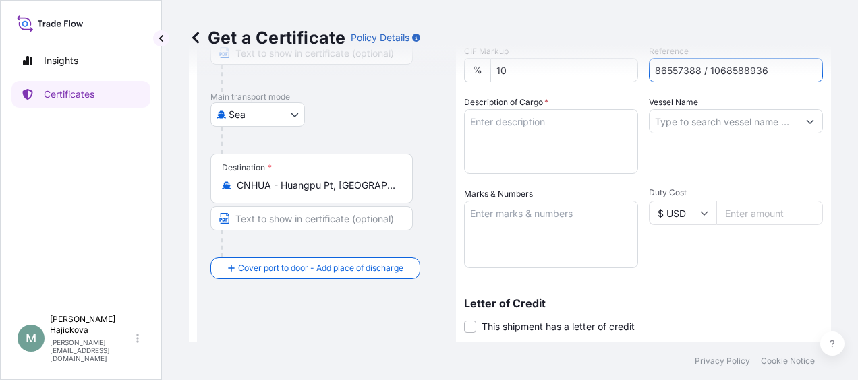
scroll to position [202, 0]
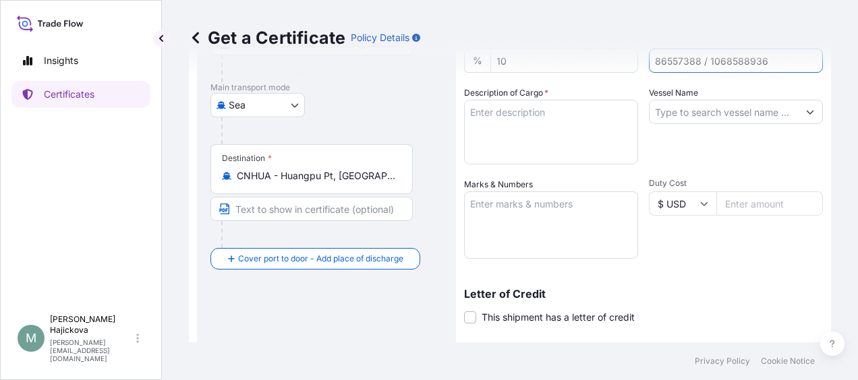
type input "86557388 / 1068588936"
click at [515, 131] on textarea "Description of Cargo *" at bounding box center [551, 132] width 174 height 65
click at [528, 215] on textarea "Marks & Numbers" at bounding box center [551, 225] width 174 height 67
paste textarea "MALTOSWEET 120"
type textarea "MALTOSWEET 120"
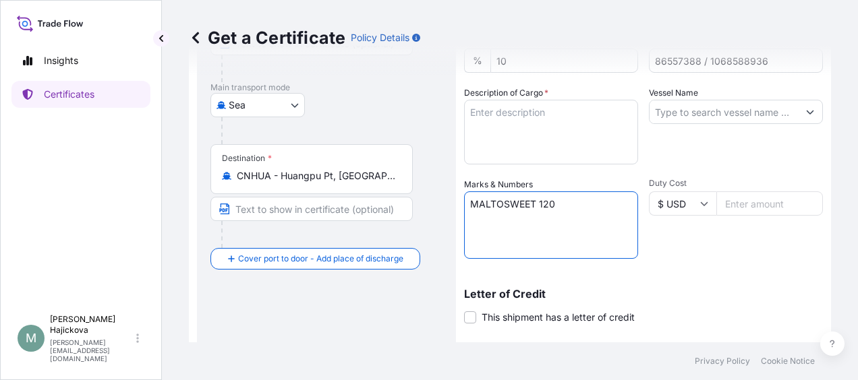
click at [511, 109] on textarea "Description of Cargo *" at bounding box center [551, 132] width 174 height 65
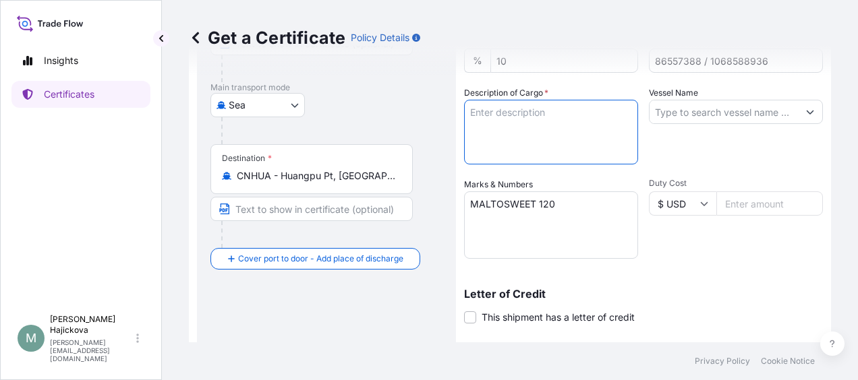
paste textarea "MALTOSWEET 120"
type textarea "MALTOSWEET 120"
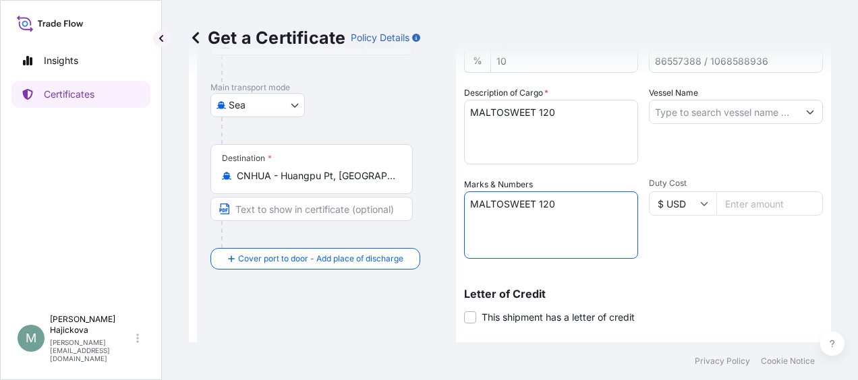
drag, startPoint x: 565, startPoint y: 201, endPoint x: 440, endPoint y: 203, distance: 124.8
click at [440, 203] on form "Route Details Reset Route Details Cover door to port - Add loading place Place …" at bounding box center [510, 195] width 642 height 645
click at [484, 128] on textarea "MALTOSWEET 120" at bounding box center [551, 132] width 174 height 65
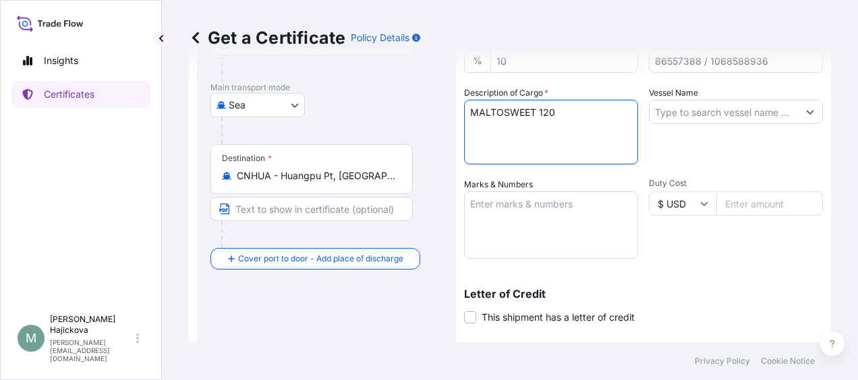
click at [562, 111] on textarea "MALTOSWEET 120" at bounding box center [551, 132] width 174 height 65
type textarea "MALTOSWEET 120 23 PX"
click at [501, 206] on textarea "Marks & Numbers" at bounding box center [551, 225] width 174 height 67
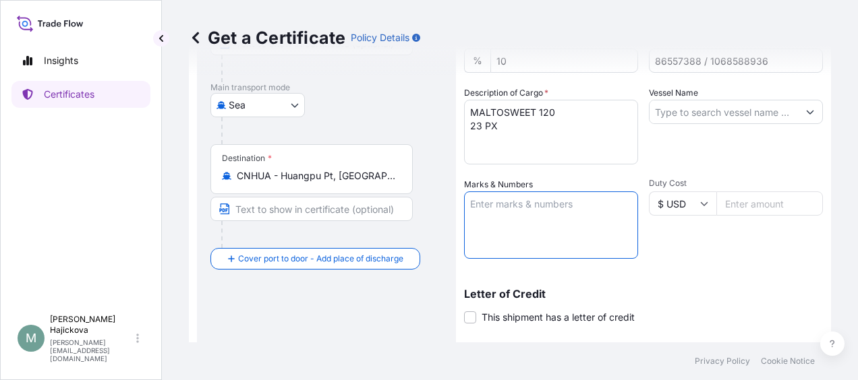
paste textarea "86557388"
paste textarea "ML-CZ0052399"
paste textarea "1068588936"
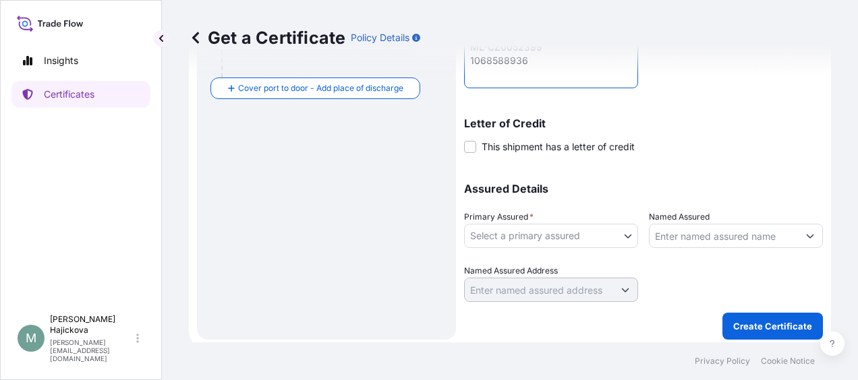
scroll to position [378, 0]
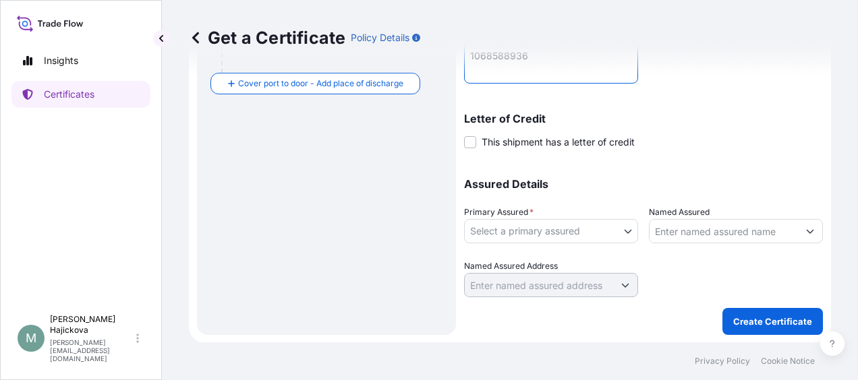
type textarea "86557388 ML-CZ0052399 1068588936"
click at [567, 232] on body "Insights Certificates M [PERSON_NAME] [PERSON_NAME][EMAIL_ADDRESS][DOMAIN_NAME]…" at bounding box center [429, 190] width 858 height 380
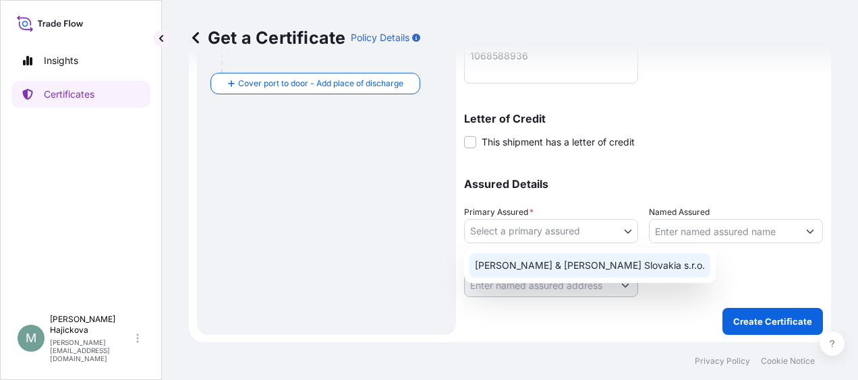
click at [529, 272] on div "[PERSON_NAME] & [PERSON_NAME] Slovakia s.r.o." at bounding box center [589, 266] width 241 height 24
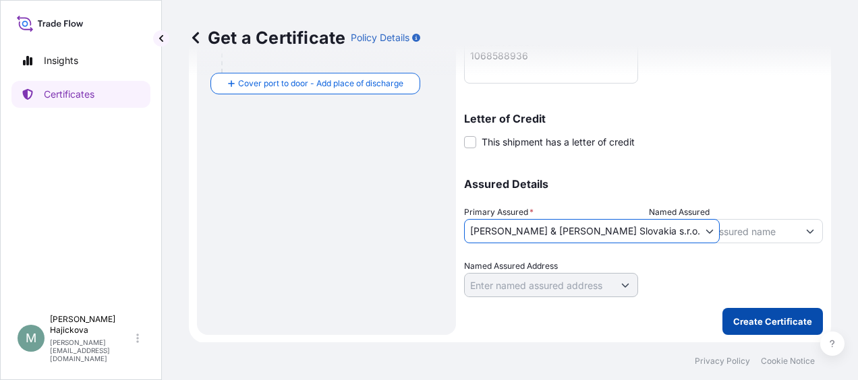
click at [747, 318] on p "Create Certificate" at bounding box center [772, 321] width 79 height 13
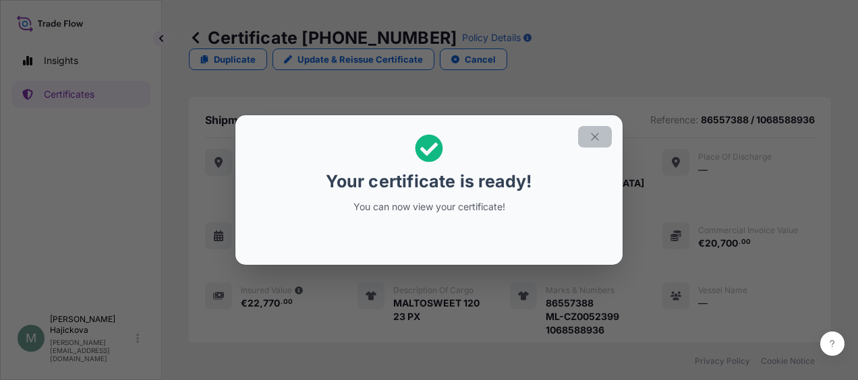
click at [590, 139] on icon "button" at bounding box center [595, 137] width 12 height 12
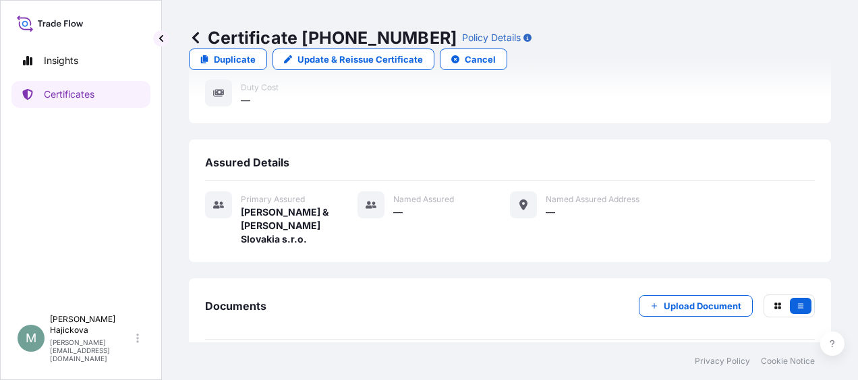
scroll to position [301, 0]
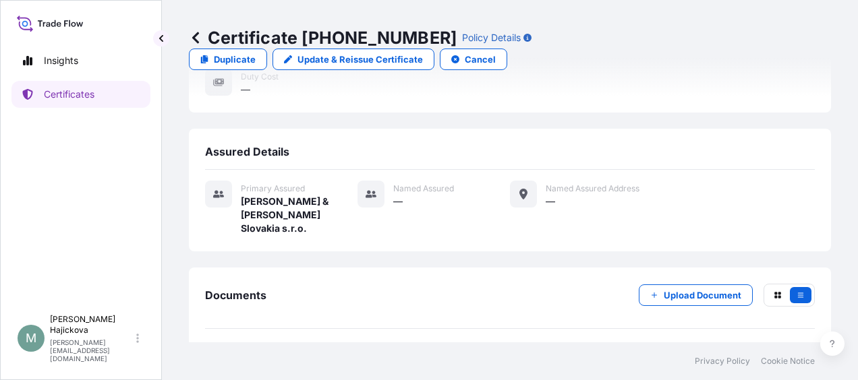
click at [435, 343] on div "PDF Certificate" at bounding box center [510, 360] width 610 height 35
click at [285, 353] on span "Certificate" at bounding box center [265, 359] width 49 height 13
